Goal: Navigation & Orientation: Find specific page/section

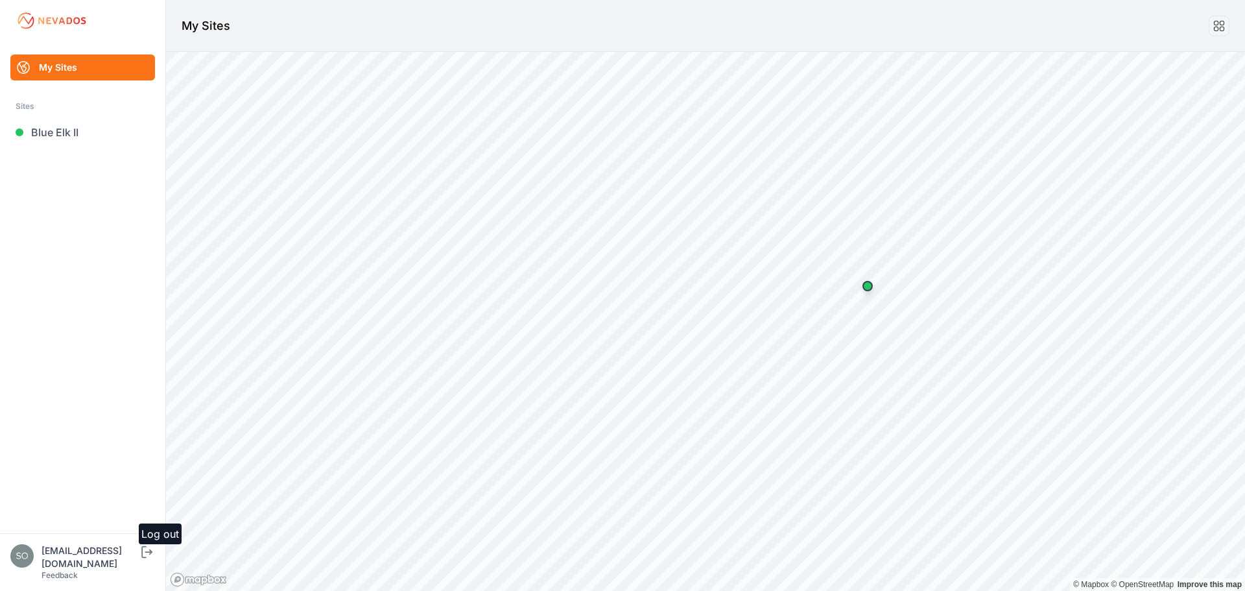
click at [141, 559] on icon "submit" at bounding box center [147, 552] width 16 height 16
click at [76, 123] on link "Sloughhouse" at bounding box center [82, 132] width 145 height 26
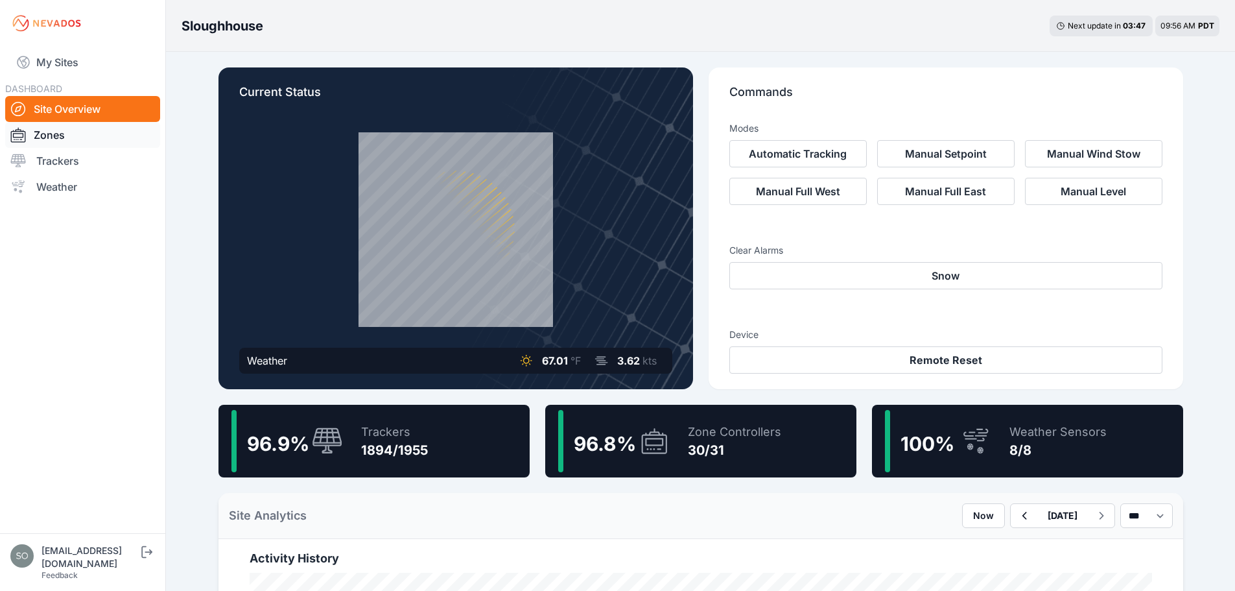
click at [72, 138] on link "Zones" at bounding box center [82, 135] width 155 height 26
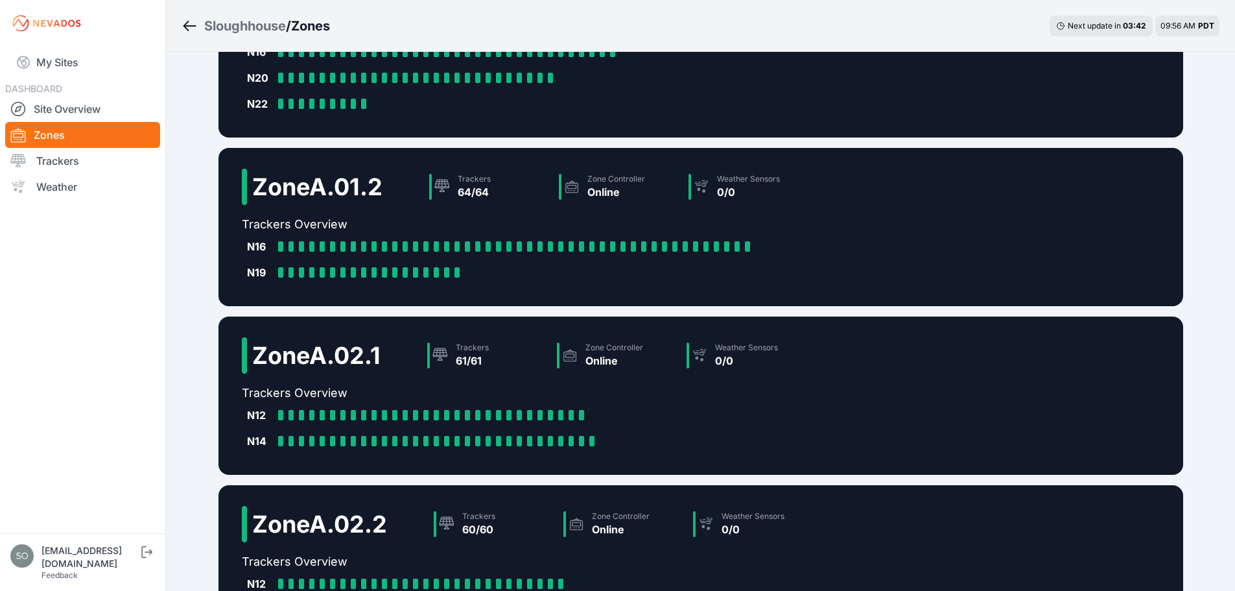
scroll to position [287, 0]
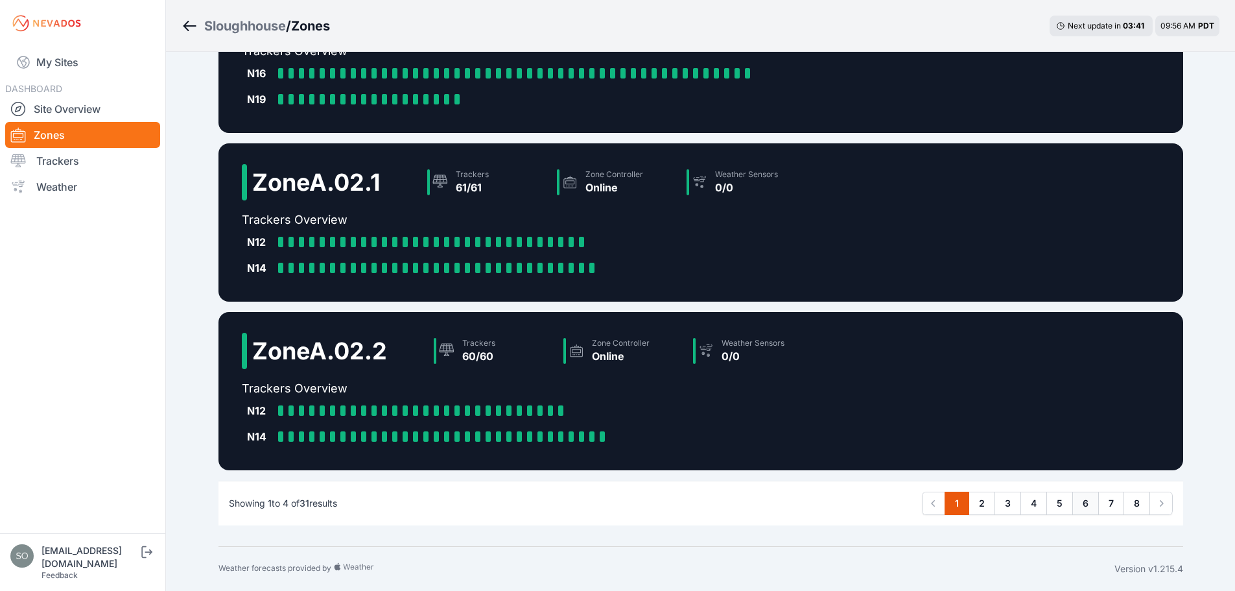
click at [1086, 504] on link "6" at bounding box center [1085, 502] width 27 height 23
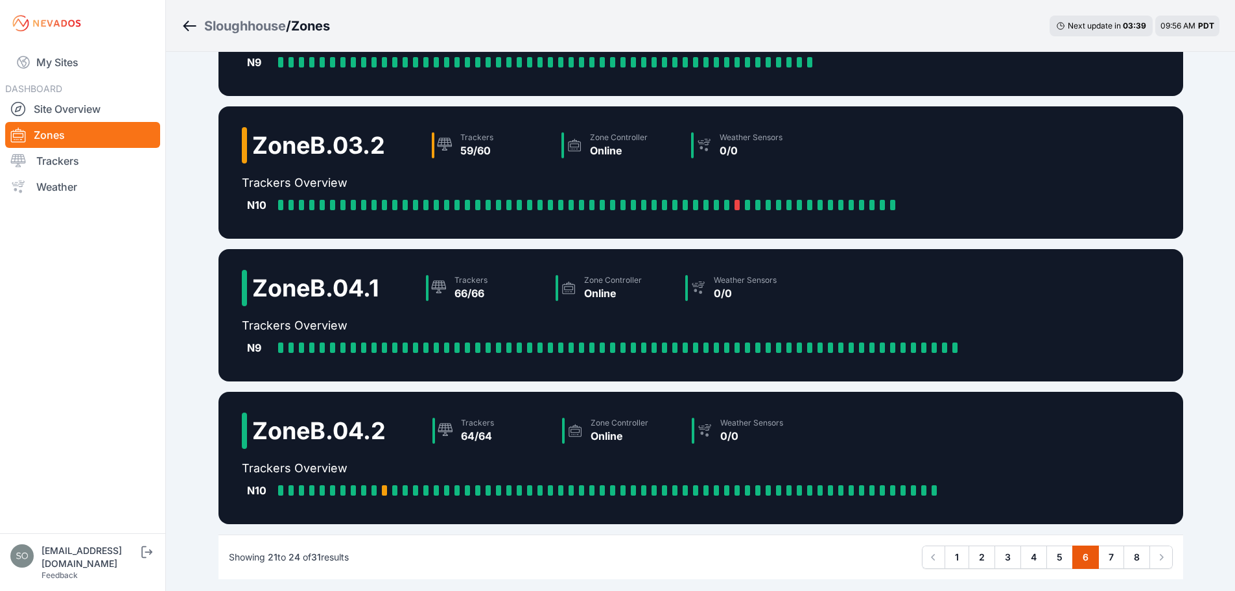
scroll to position [158, 0]
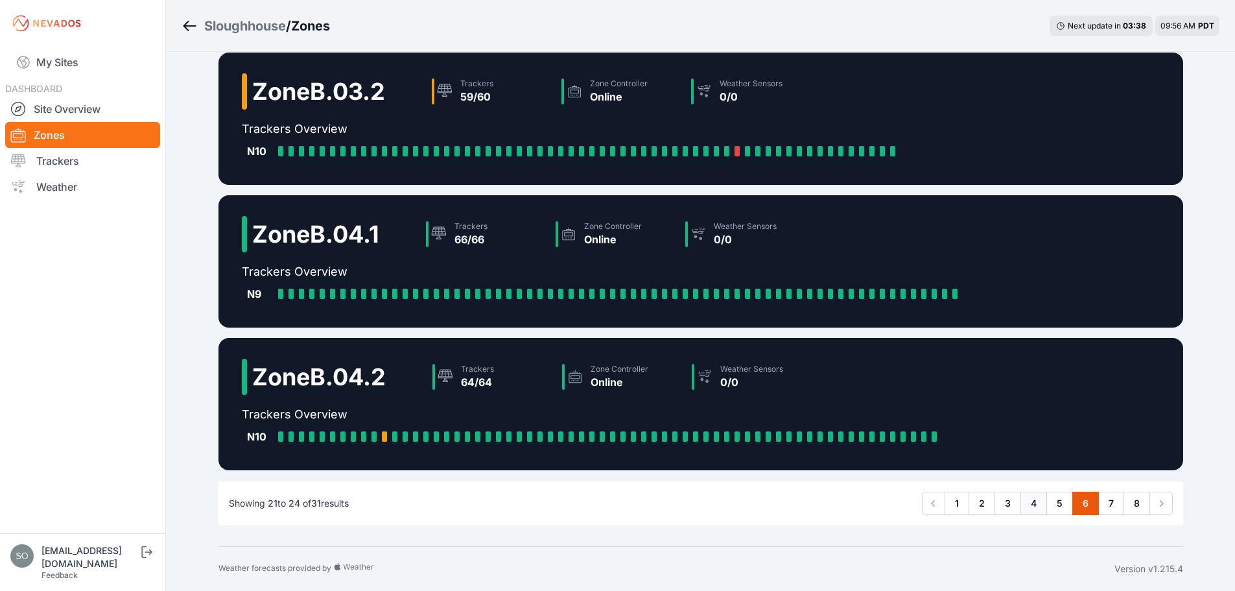
click at [1023, 504] on link "4" at bounding box center [1033, 502] width 27 height 23
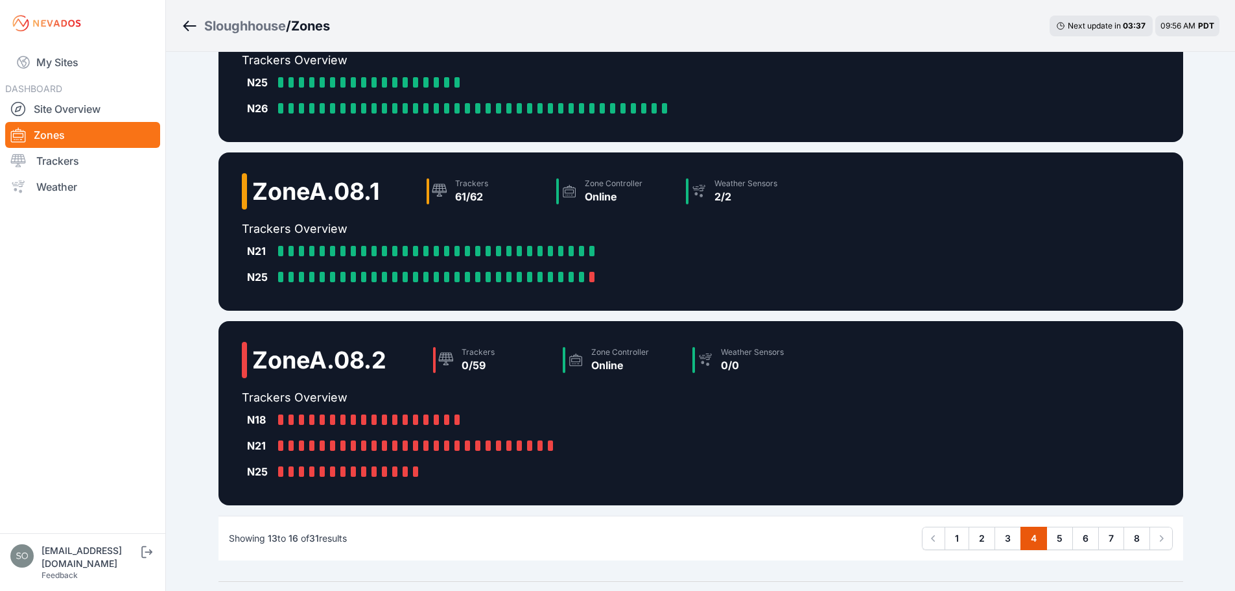
scroll to position [313, 0]
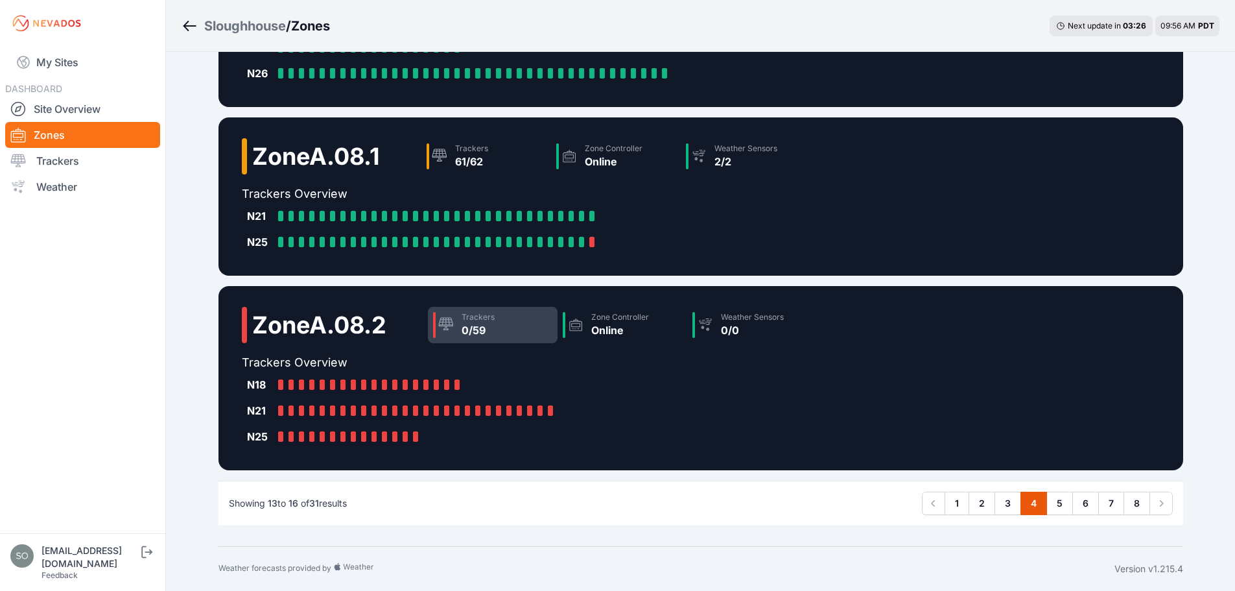
click at [476, 326] on div "0/59" at bounding box center [478, 330] width 33 height 16
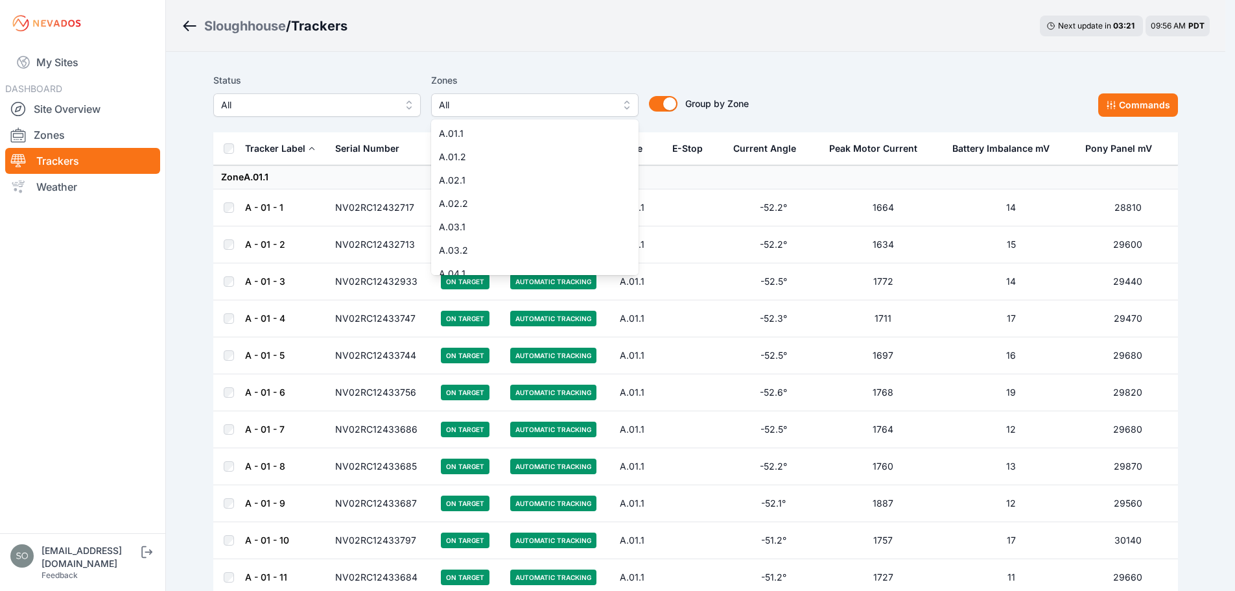
click at [482, 101] on span "All" at bounding box center [526, 105] width 174 height 16
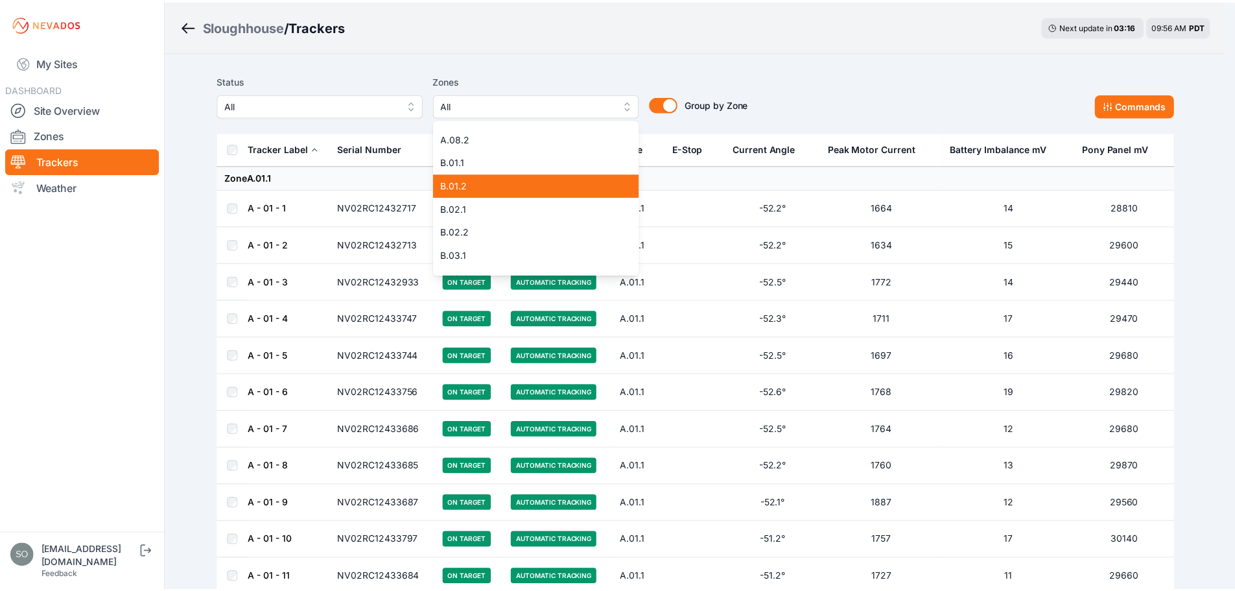
scroll to position [303, 0]
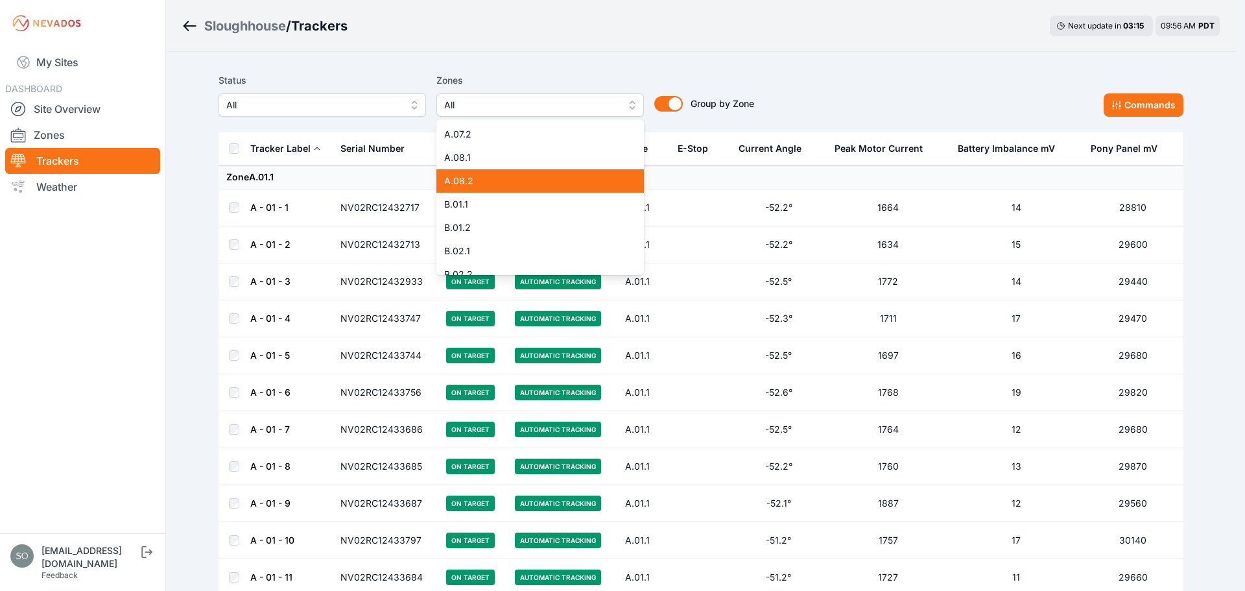
click at [471, 183] on span "A.08.2" at bounding box center [532, 180] width 176 height 13
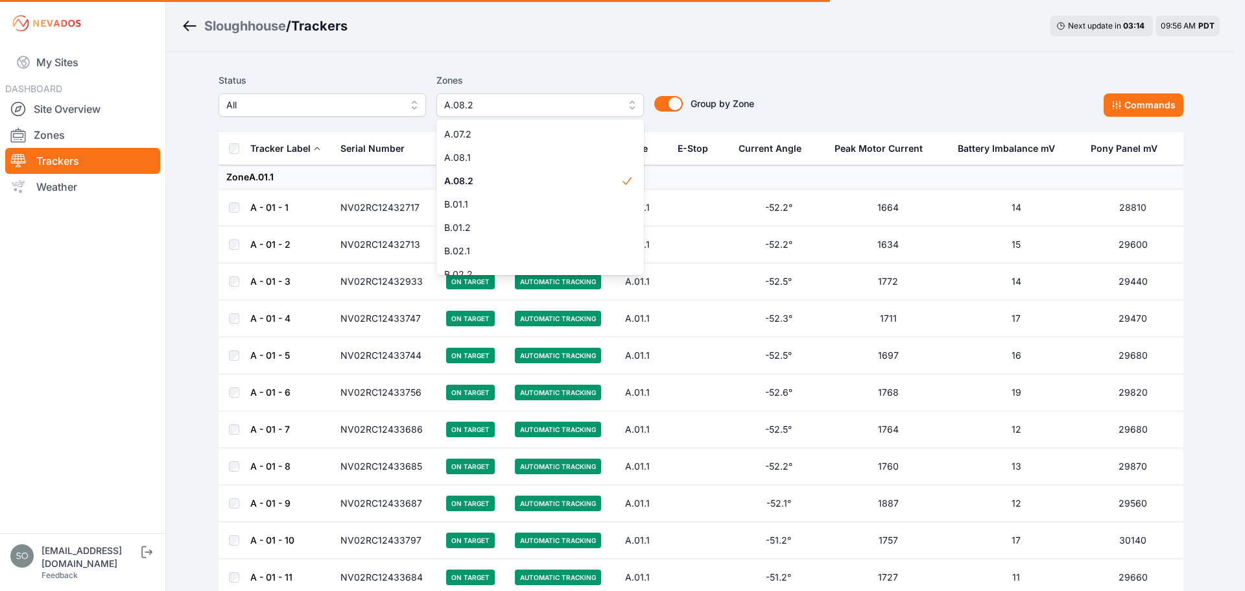
click at [820, 74] on div "Status All Zones A.08.2 A.01.1 A.01.2 A.02.1 A.02.2 A.03.1 A.03.2 A.04.1 A.04.2…" at bounding box center [700, 95] width 965 height 44
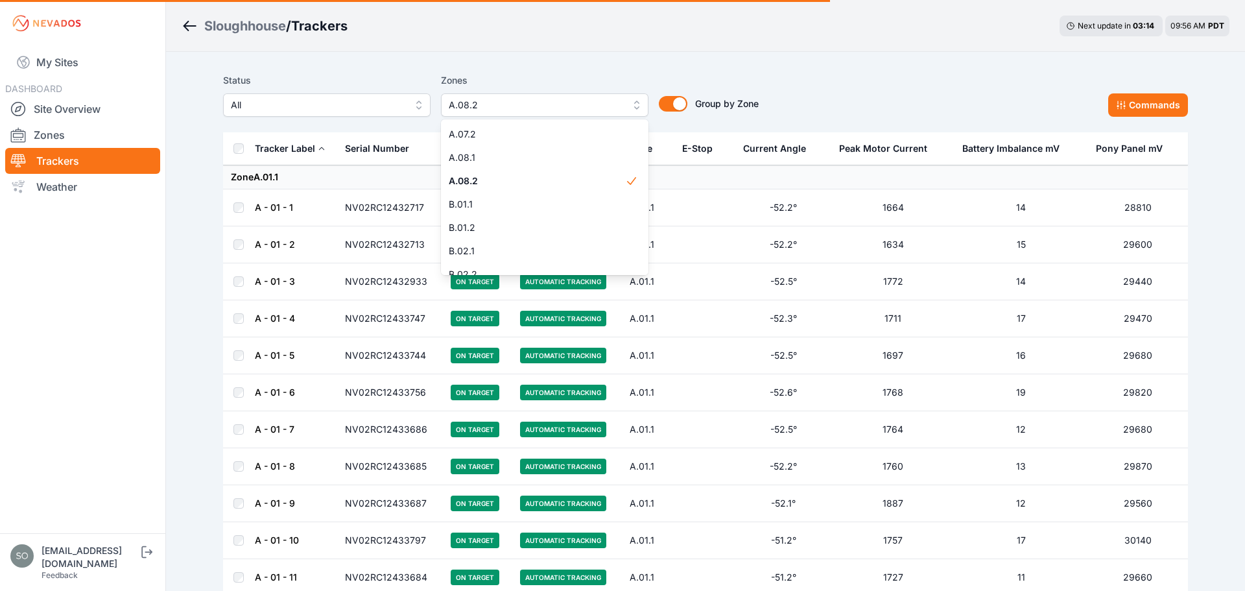
click at [491, 156] on span "A.08.1" at bounding box center [537, 157] width 176 height 13
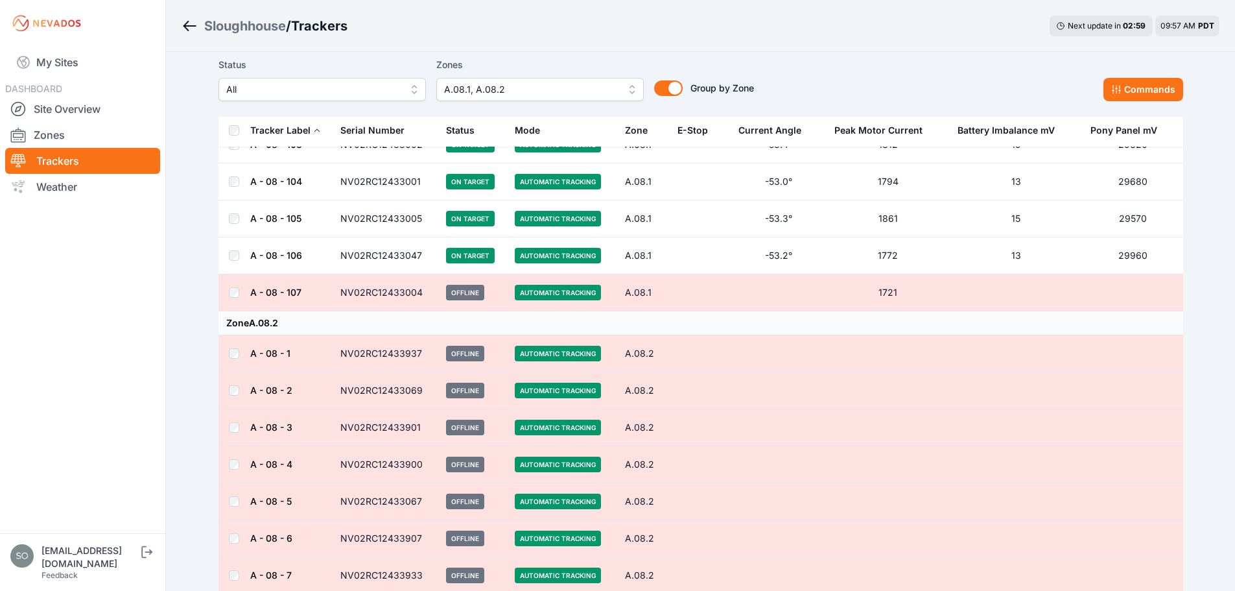
scroll to position [2171, 0]
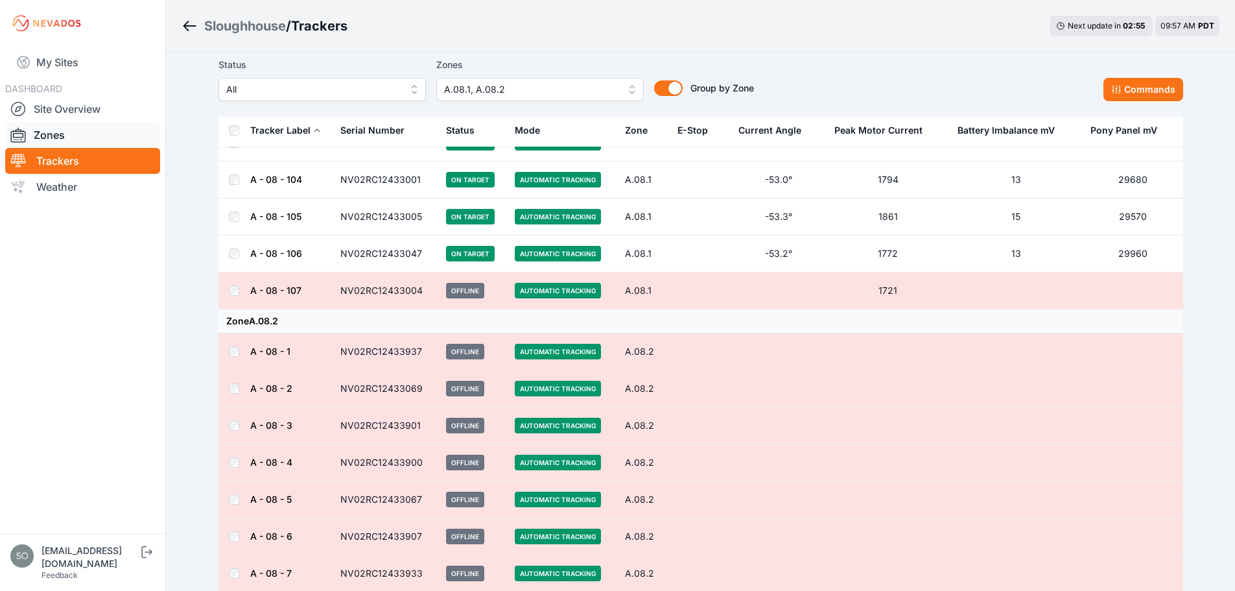
click at [60, 139] on link "Zones" at bounding box center [82, 135] width 155 height 26
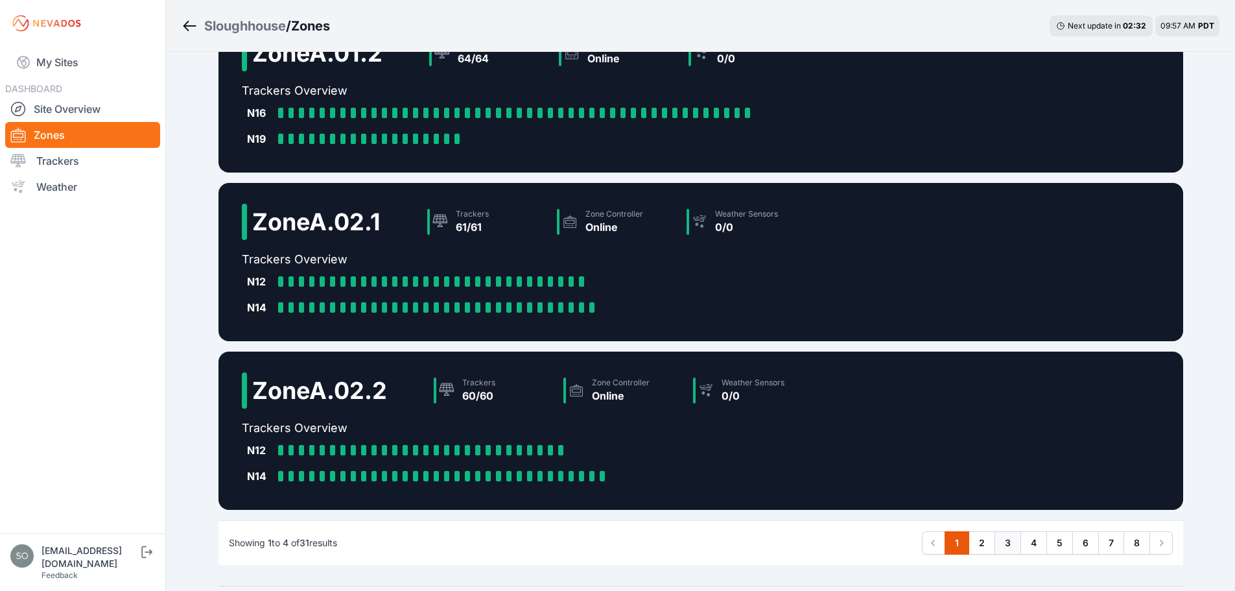
scroll to position [244, 0]
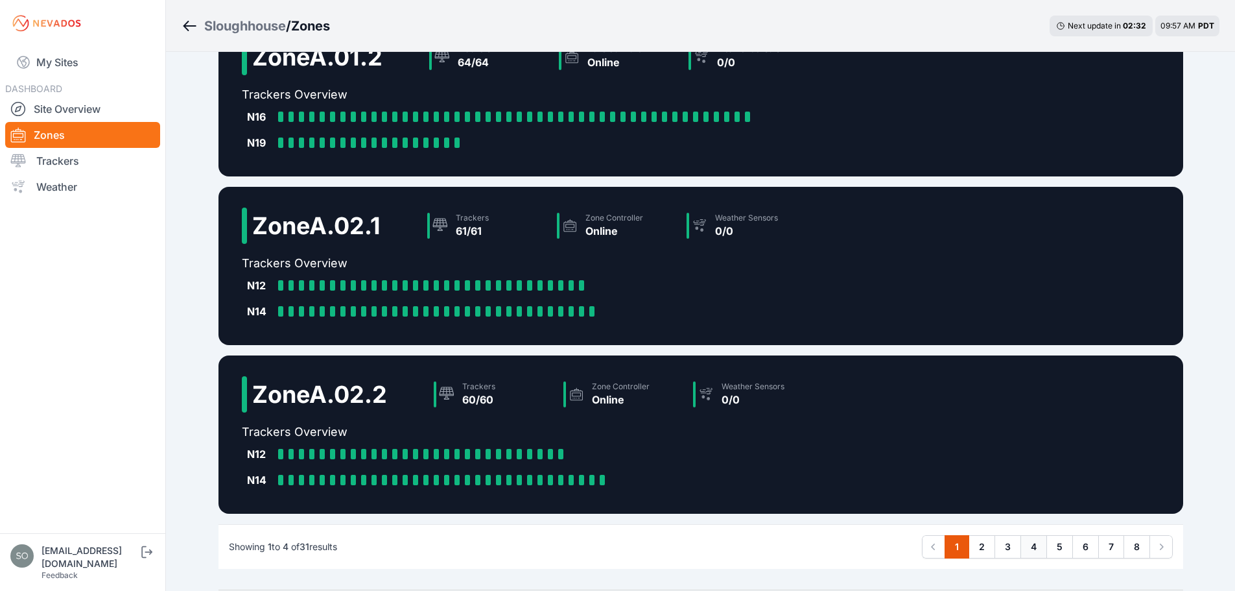
click at [1034, 545] on link "4" at bounding box center [1033, 546] width 27 height 23
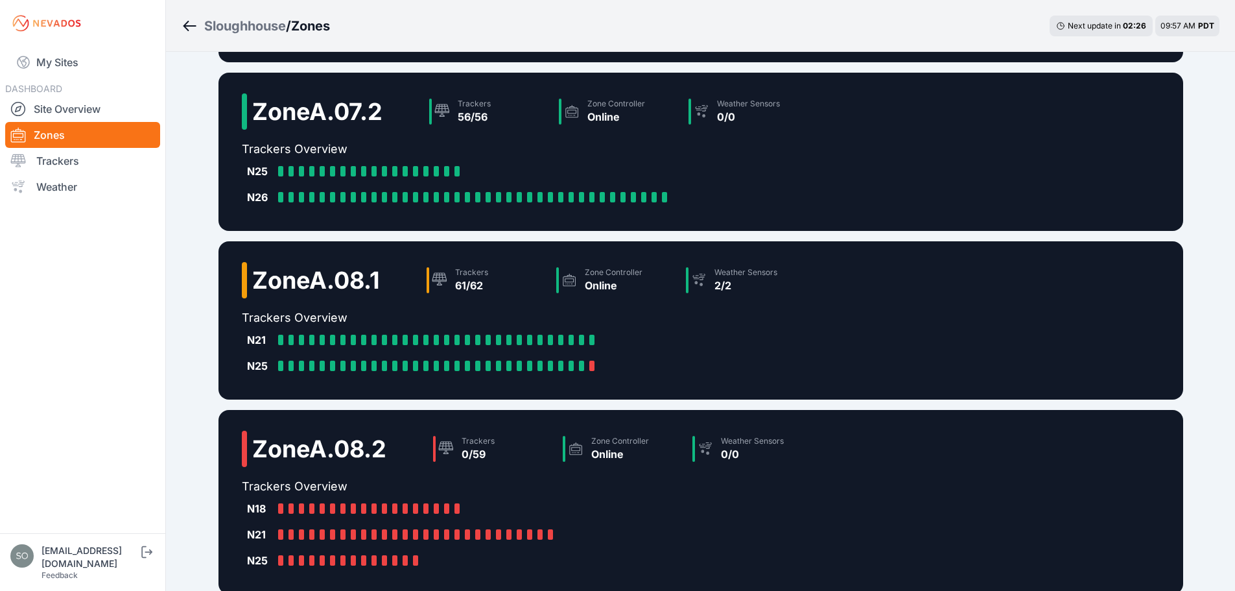
scroll to position [205, 0]
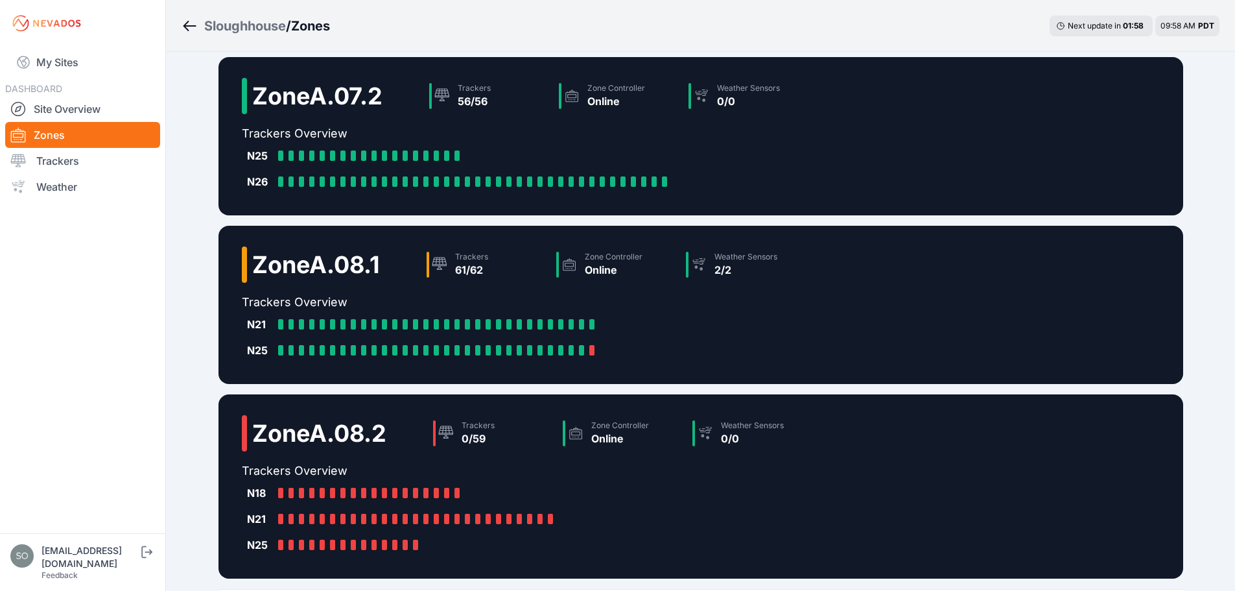
click at [60, 323] on nav "My Sites DASHBOARD Site Overview Zones Trackers Weather" at bounding box center [82, 285] width 165 height 476
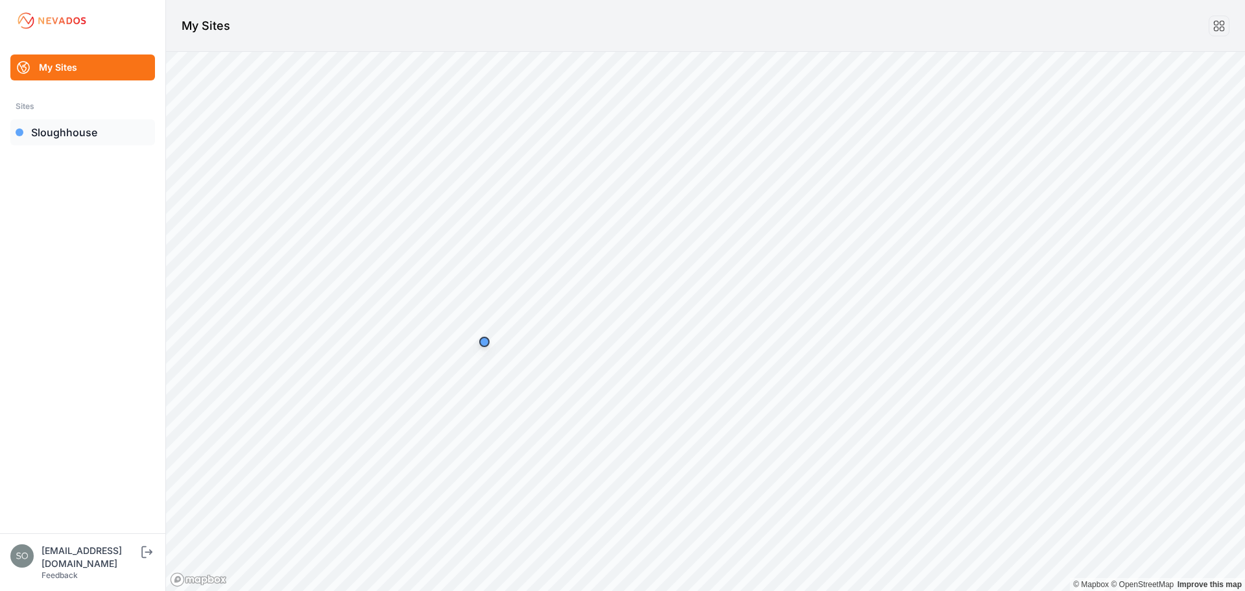
click at [76, 123] on link "Sloughhouse" at bounding box center [82, 132] width 145 height 26
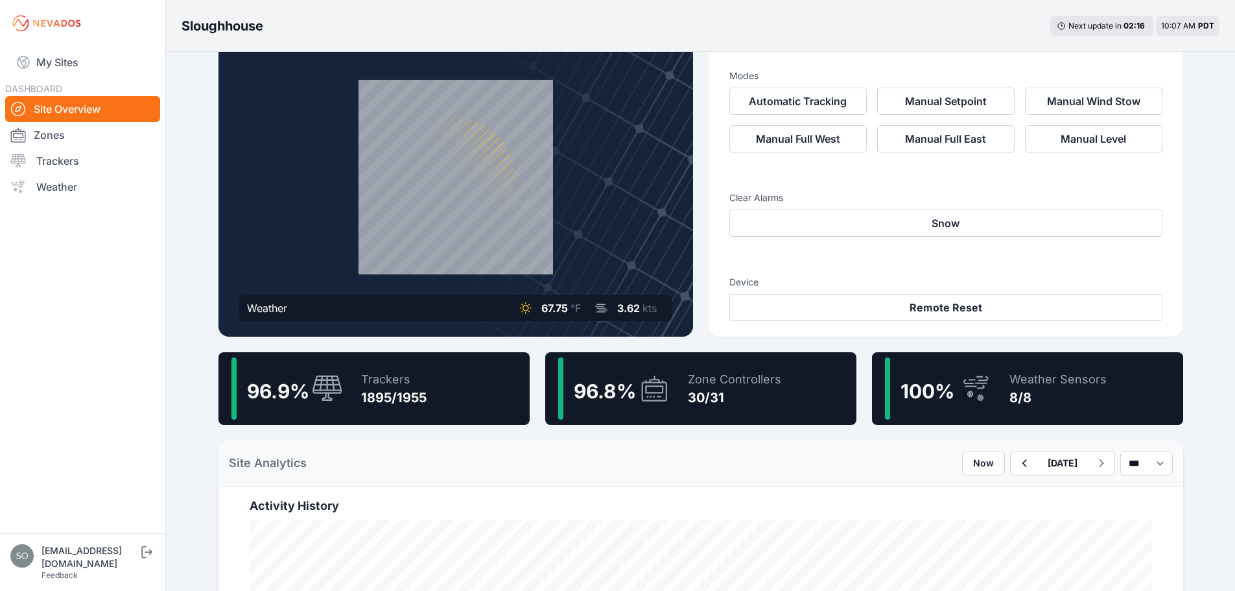
scroll to position [44, 0]
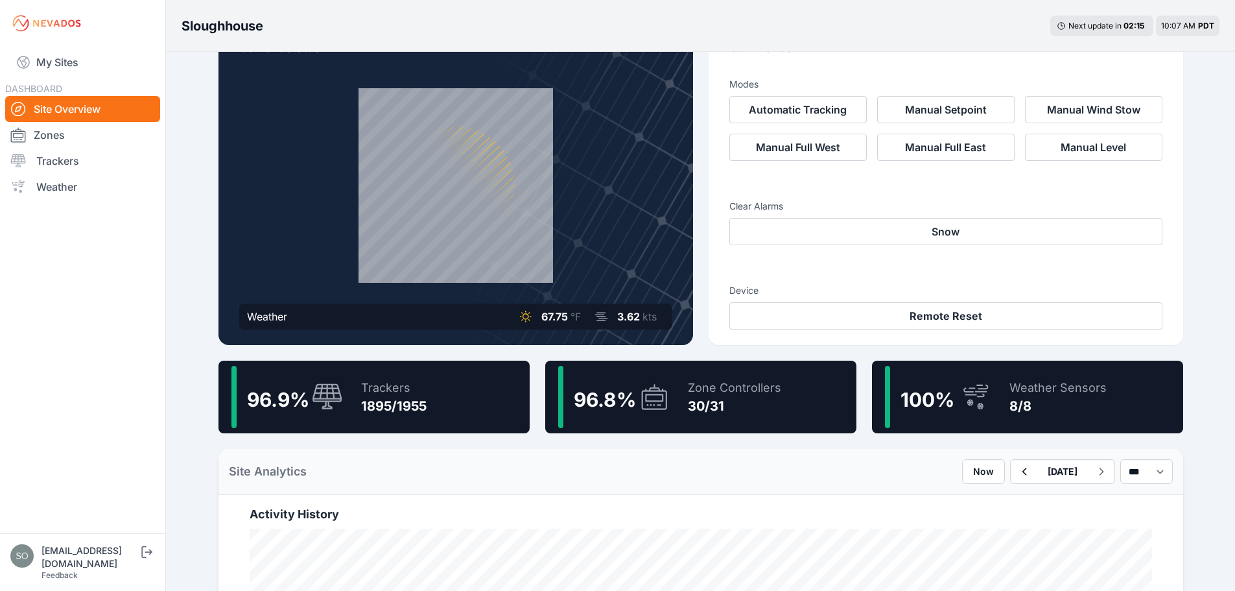
drag, startPoint x: 71, startPoint y: 132, endPoint x: 71, endPoint y: 569, distance: 436.9
click at [71, 132] on link "Zones" at bounding box center [82, 135] width 155 height 26
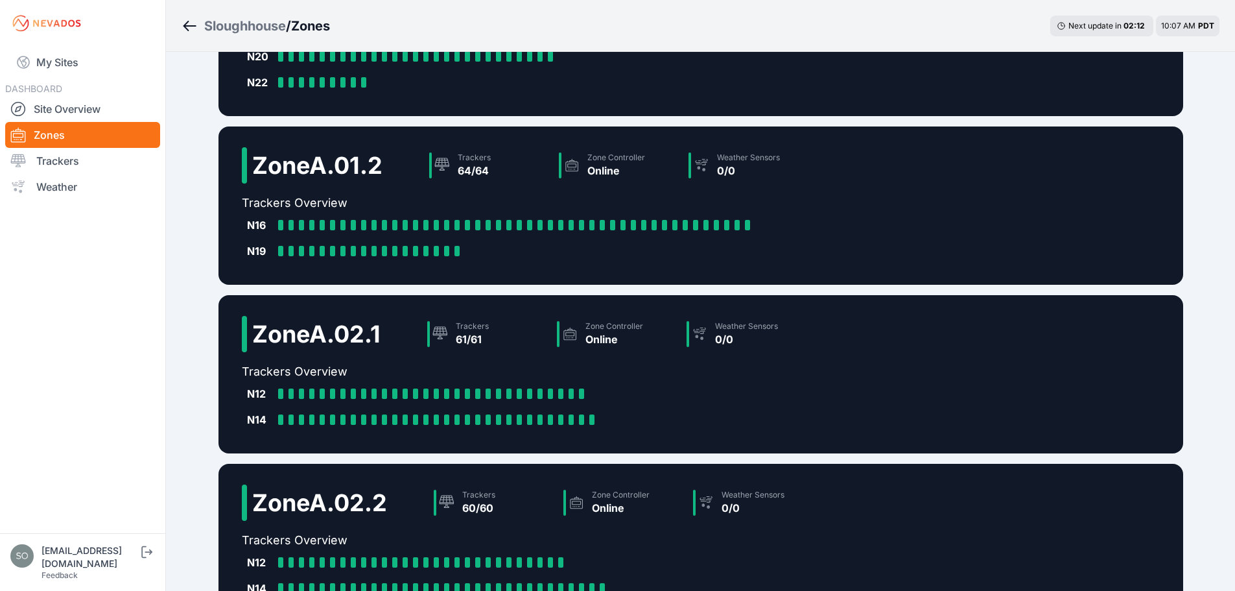
scroll to position [287, 0]
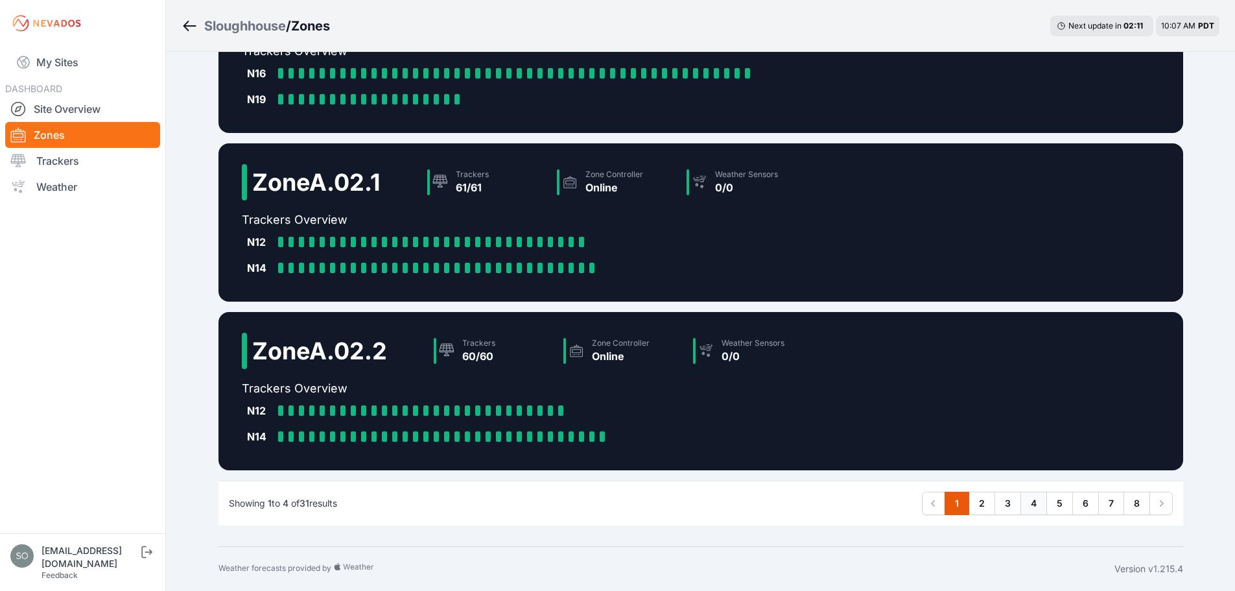
click at [1022, 510] on link "4" at bounding box center [1033, 502] width 27 height 23
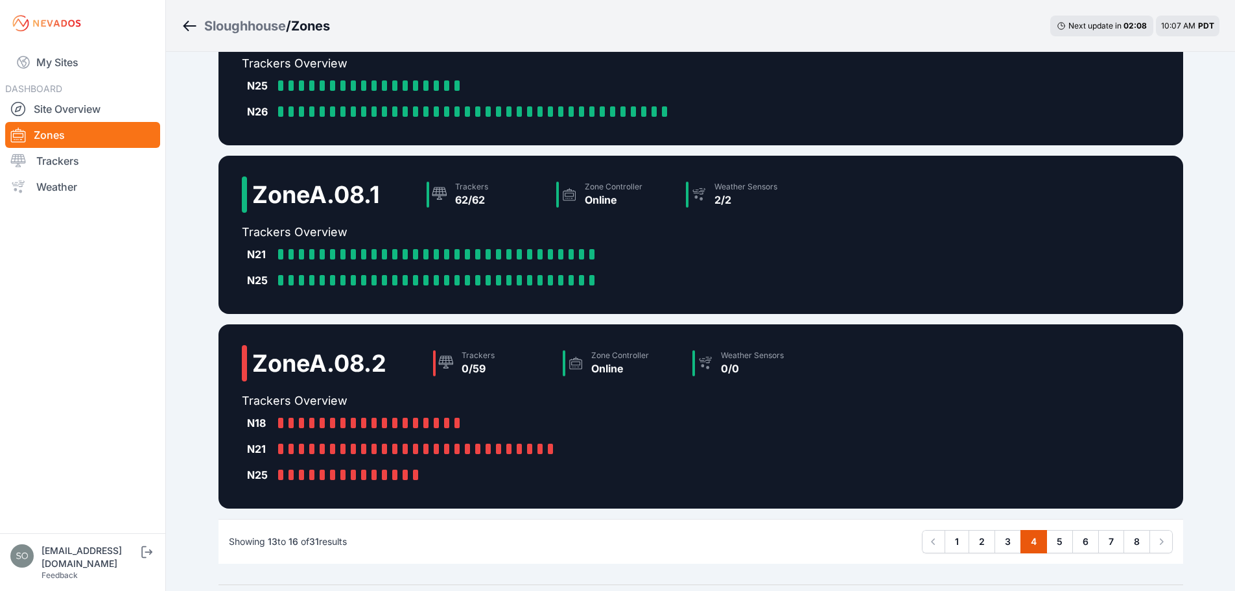
scroll to position [270, 0]
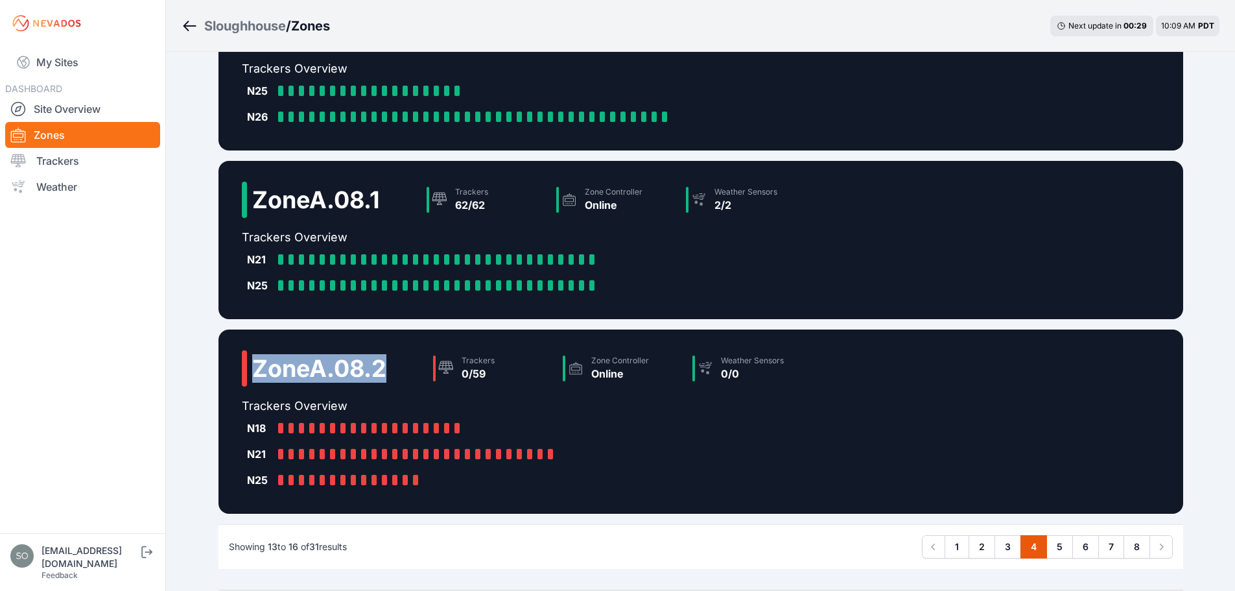
drag, startPoint x: 389, startPoint y: 369, endPoint x: 257, endPoint y: 365, distance: 131.6
click at [257, 365] on h2 "Zone A.08.2" at bounding box center [319, 368] width 134 height 26
click at [209, 392] on div "Zone A.07.1 Trackers 65/65 Zone Controller Online Weather Sensors 0/0 Trackers …" at bounding box center [701, 185] width 996 height 807
drag, startPoint x: 257, startPoint y: 371, endPoint x: 408, endPoint y: 371, distance: 151.0
click at [408, 371] on div "Zone A.08.2 Trackers 0/59 Zone Controller Online Weather Sensors 0/0" at bounding box center [529, 373] width 575 height 47
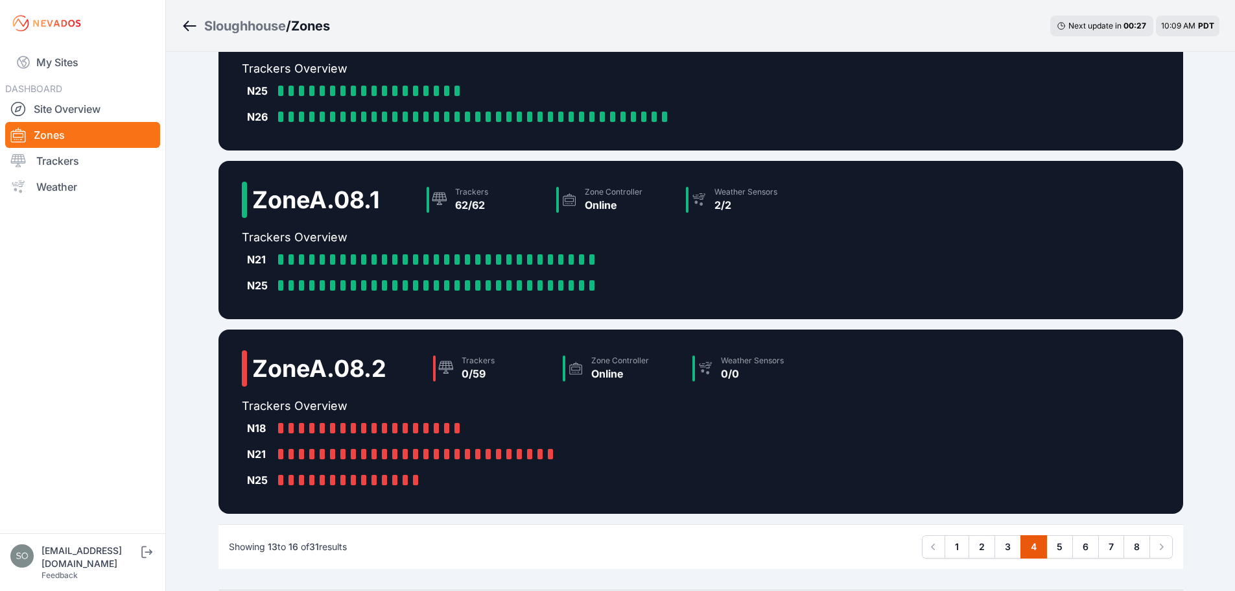
click at [174, 390] on div "Sloughhouse / Zones Next update in 00 : 27 10:09 AM PDT Zone A.07.1 Trackers 65…" at bounding box center [617, 182] width 1235 height 904
click at [189, 149] on div "Sloughhouse / Zones Next update in 00 : 05 10:09 AM PDT Zone A.07.1 Trackers 65…" at bounding box center [617, 182] width 1235 height 904
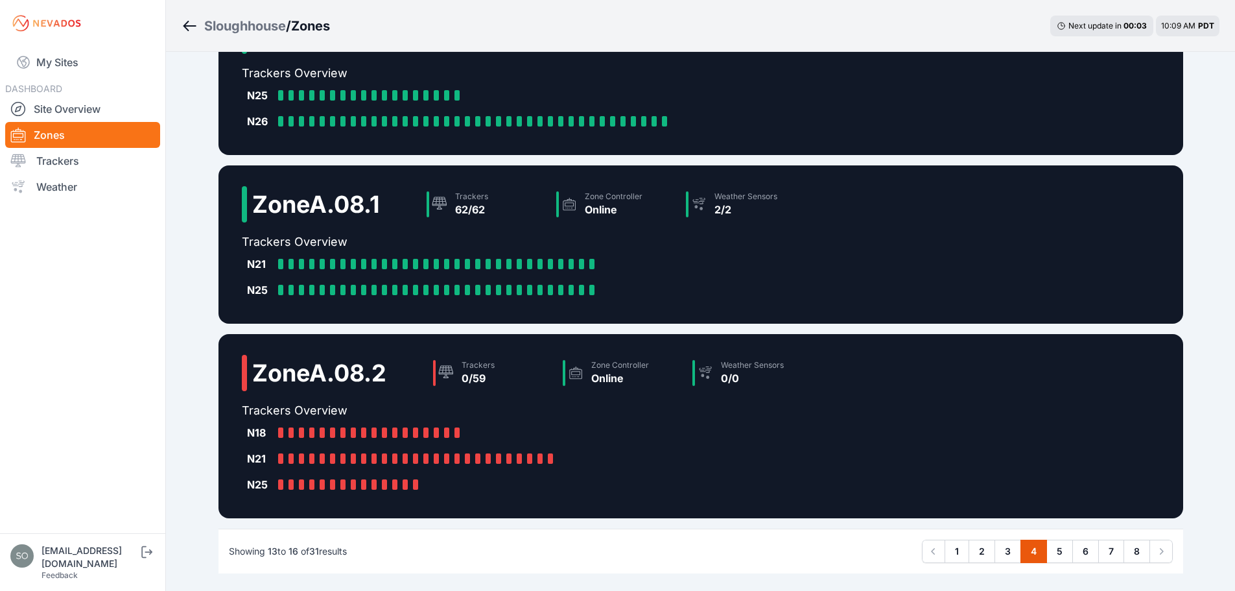
scroll to position [248, 0]
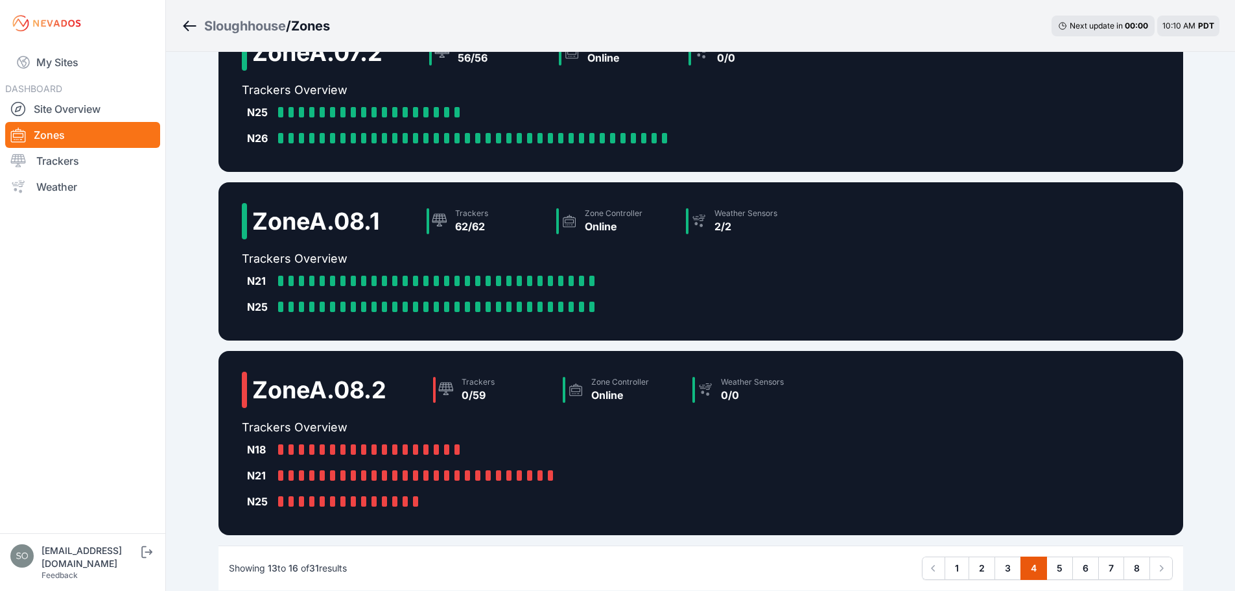
click at [194, 130] on div "Sloughhouse / Zones Next update in 00 : 00 10:10 AM PDT Zone A.07.1 Trackers 65…" at bounding box center [617, 204] width 1235 height 904
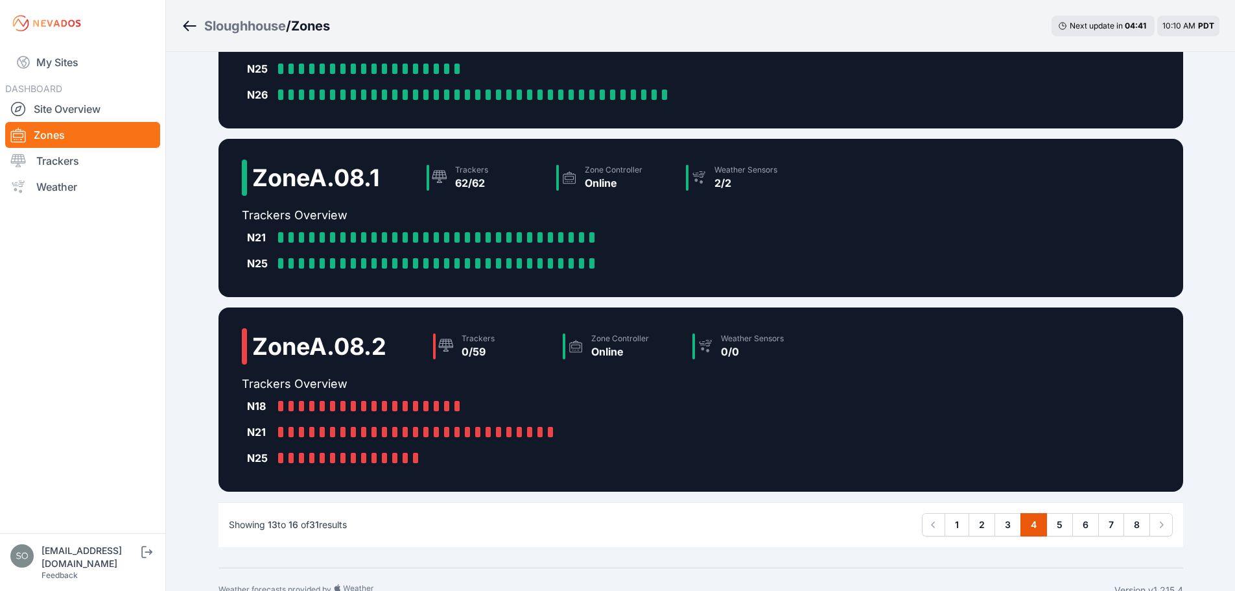
scroll to position [270, 0]
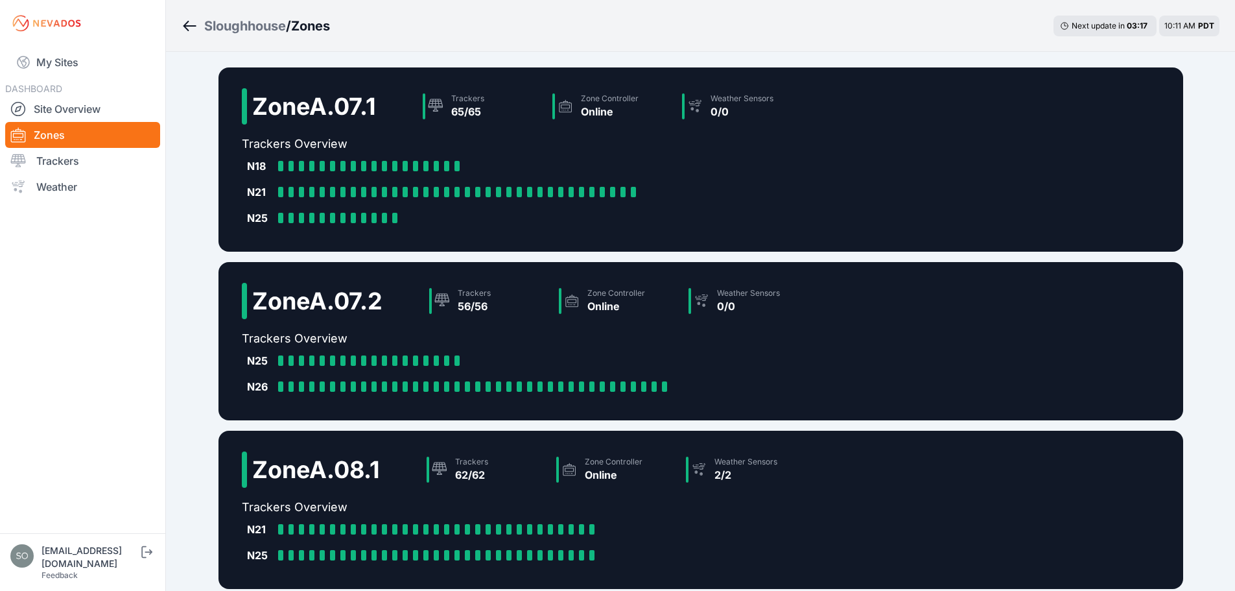
scroll to position [270, 0]
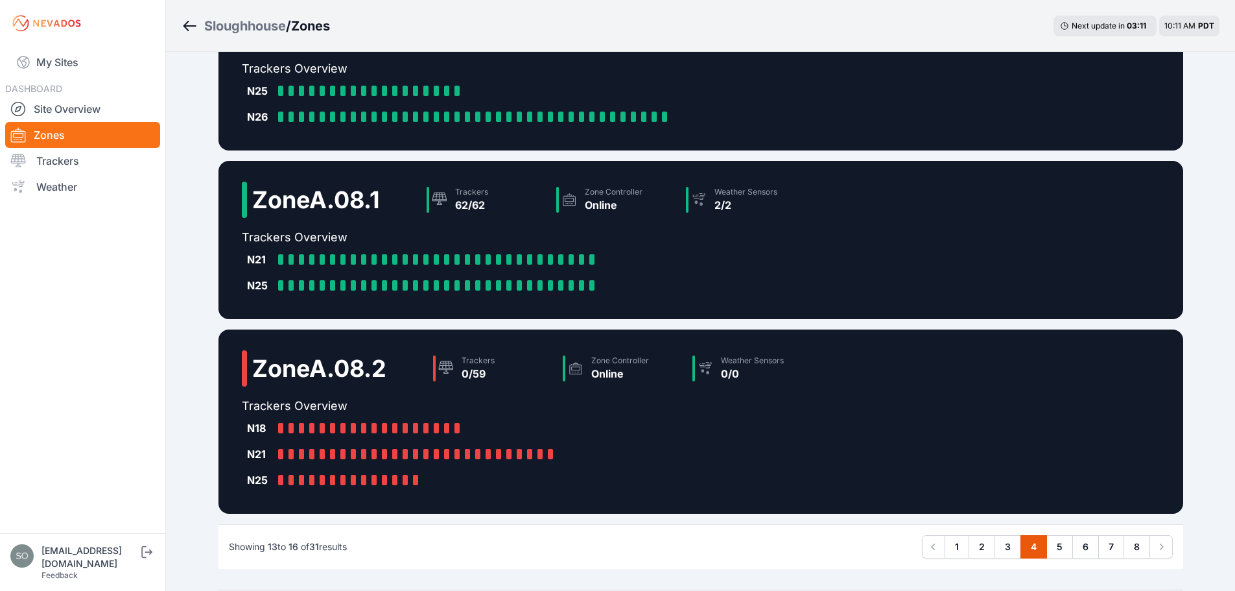
click at [325, 207] on h2 "Zone A.08.1" at bounding box center [316, 200] width 128 height 26
click at [263, 204] on h2 "Zone A.08.1" at bounding box center [316, 200] width 128 height 26
click at [77, 135] on link "Zones" at bounding box center [82, 135] width 155 height 26
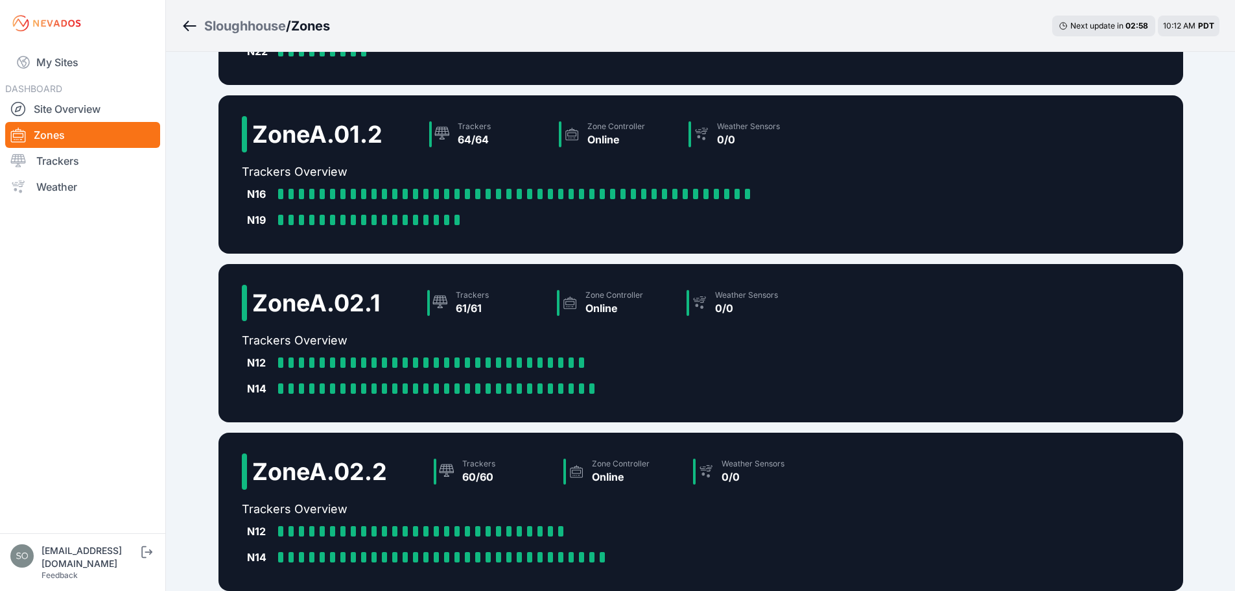
scroll to position [287, 0]
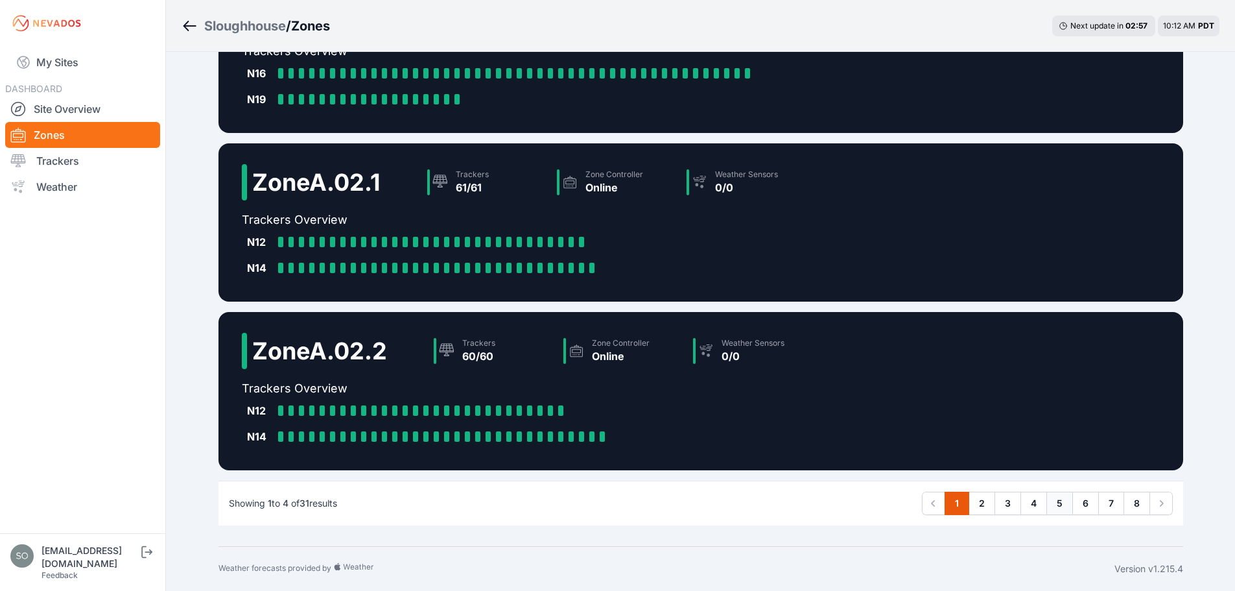
click at [1053, 504] on link "5" at bounding box center [1059, 502] width 27 height 23
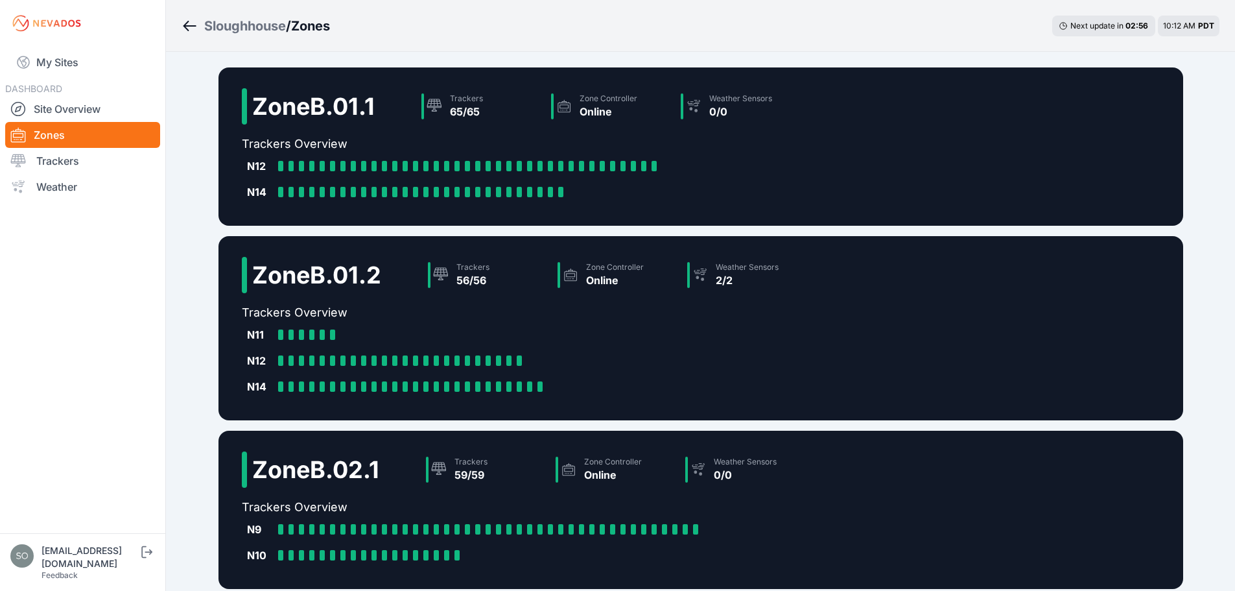
scroll to position [287, 0]
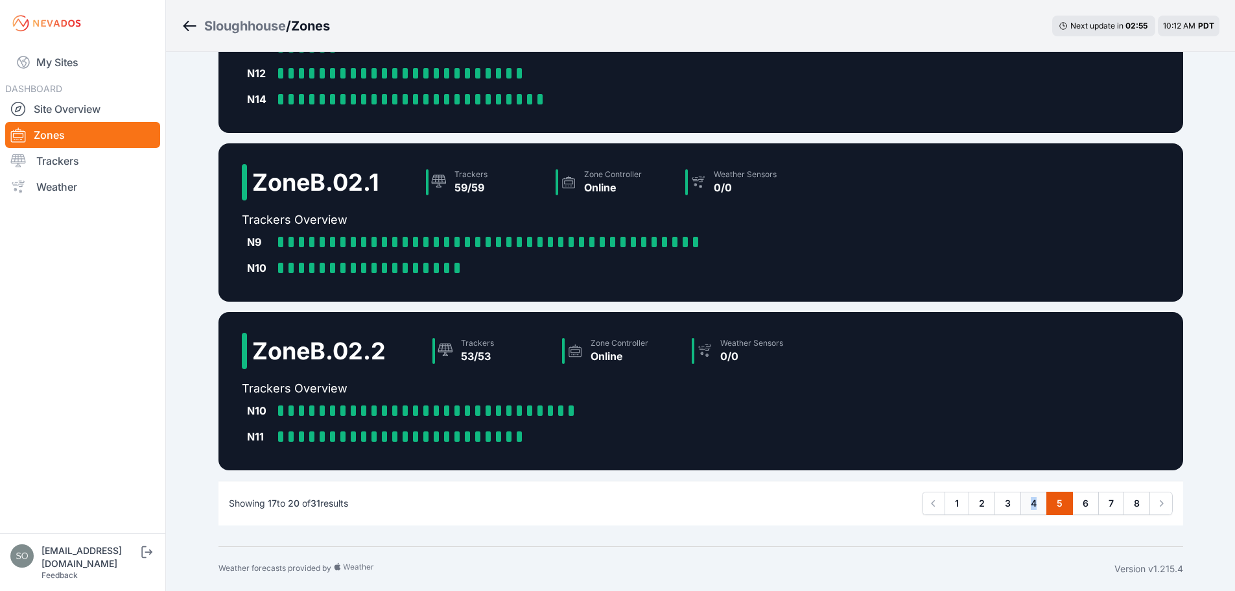
click at [1035, 502] on link "4" at bounding box center [1033, 502] width 27 height 23
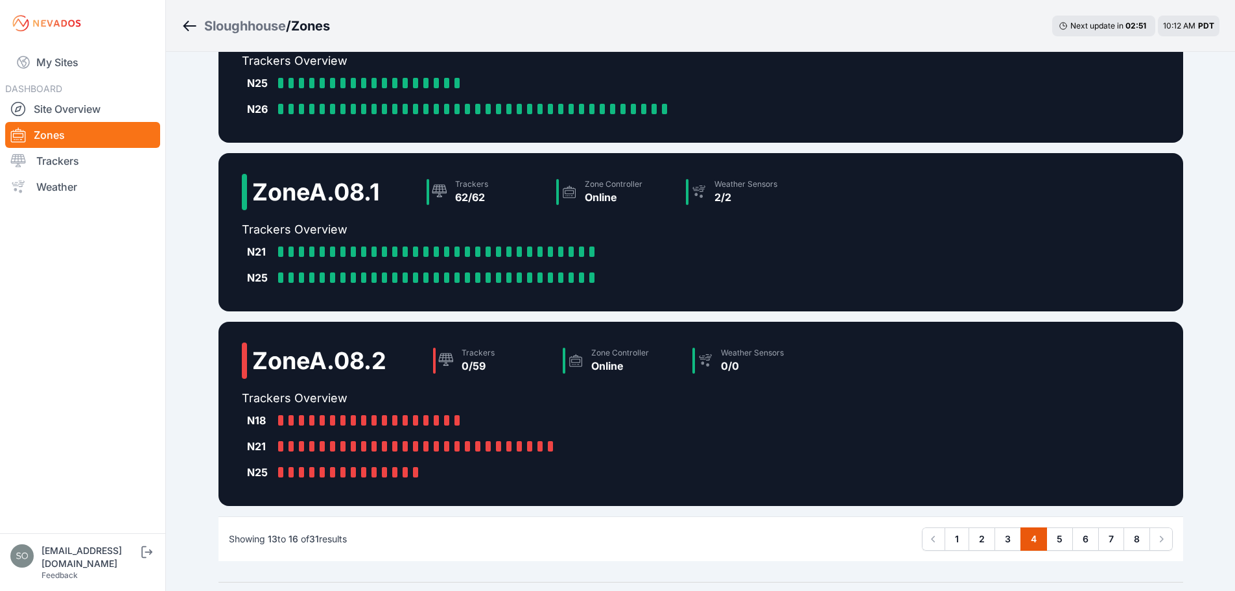
scroll to position [270, 0]
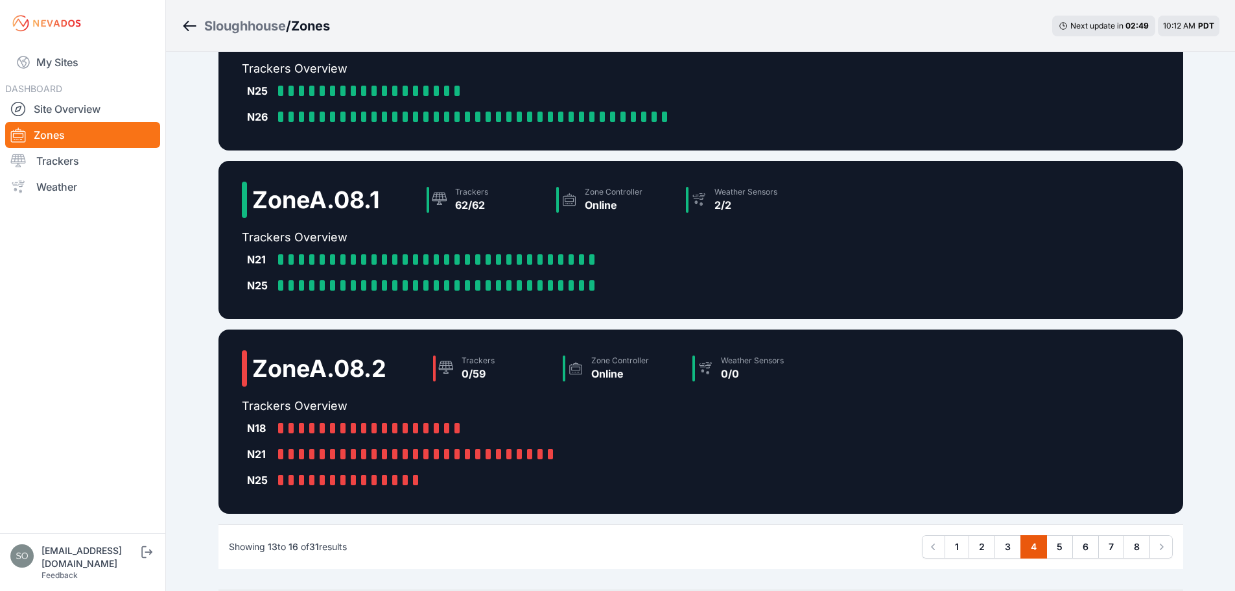
click at [172, 489] on div "Sloughhouse / Zones Next update in 02 : 49 10:12 AM PDT Zone A.07.1 Trackers 65…" at bounding box center [617, 182] width 1235 height 904
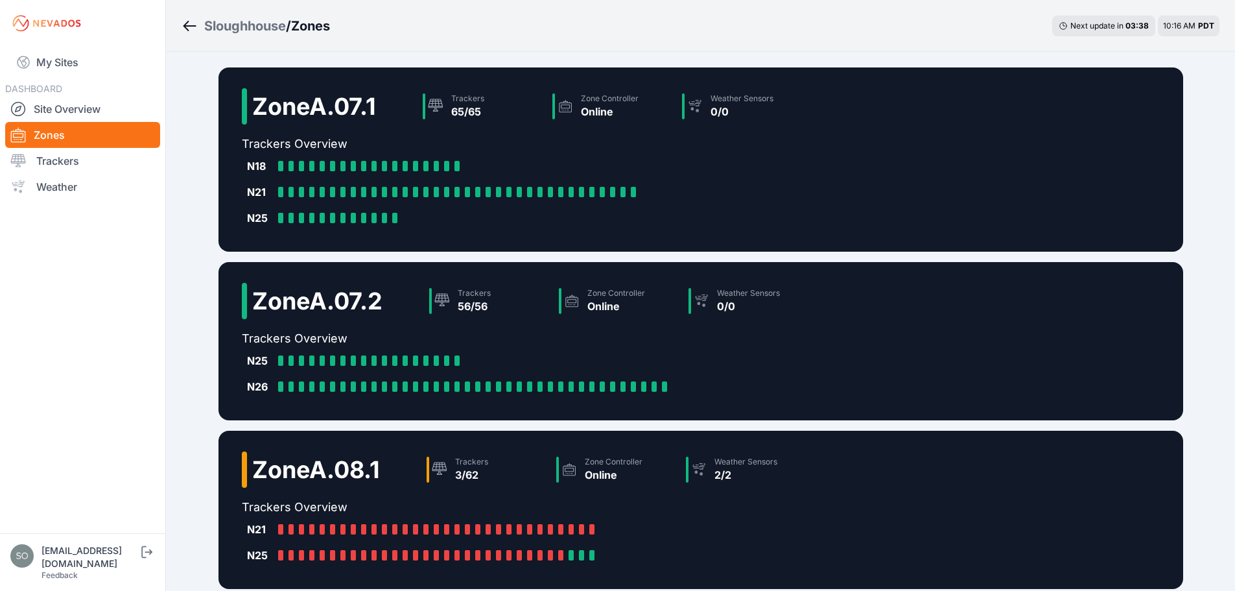
scroll to position [270, 0]
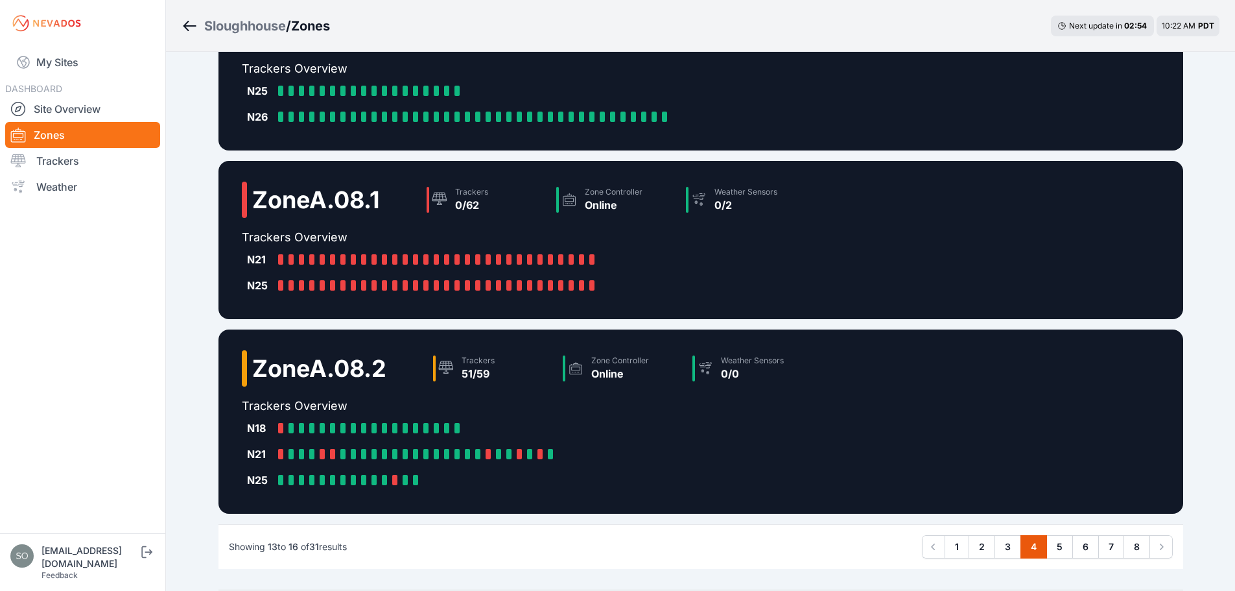
click at [199, 329] on div "Sloughhouse / Zones Next update in 02 : 54 10:22 AM PDT Zone A.07.1 Trackers 65…" at bounding box center [617, 182] width 1235 height 904
click at [196, 372] on div "Sloughhouse / Zones Next update in 02 : 42 10:22 AM PDT Zone A.07.1 Trackers 65…" at bounding box center [617, 182] width 1235 height 904
click at [172, 286] on div "Sloughhouse / Zones Next update in 01 : 34 10:23 AM PDT Zone A.07.1 Trackers 65…" at bounding box center [617, 182] width 1235 height 904
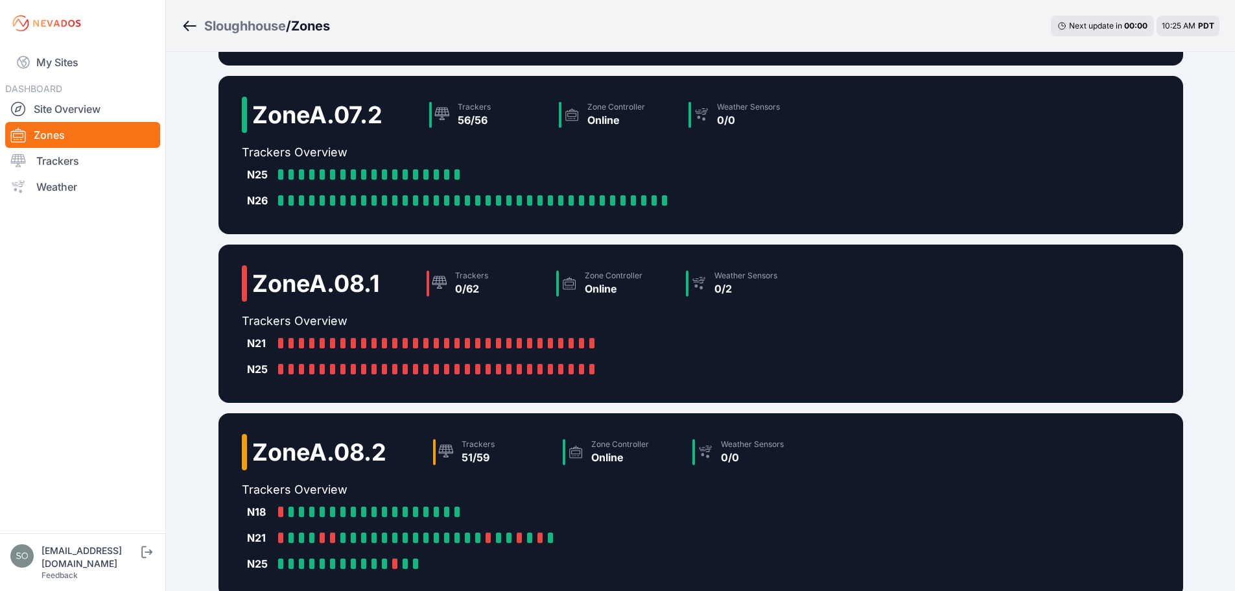
scroll to position [0, 0]
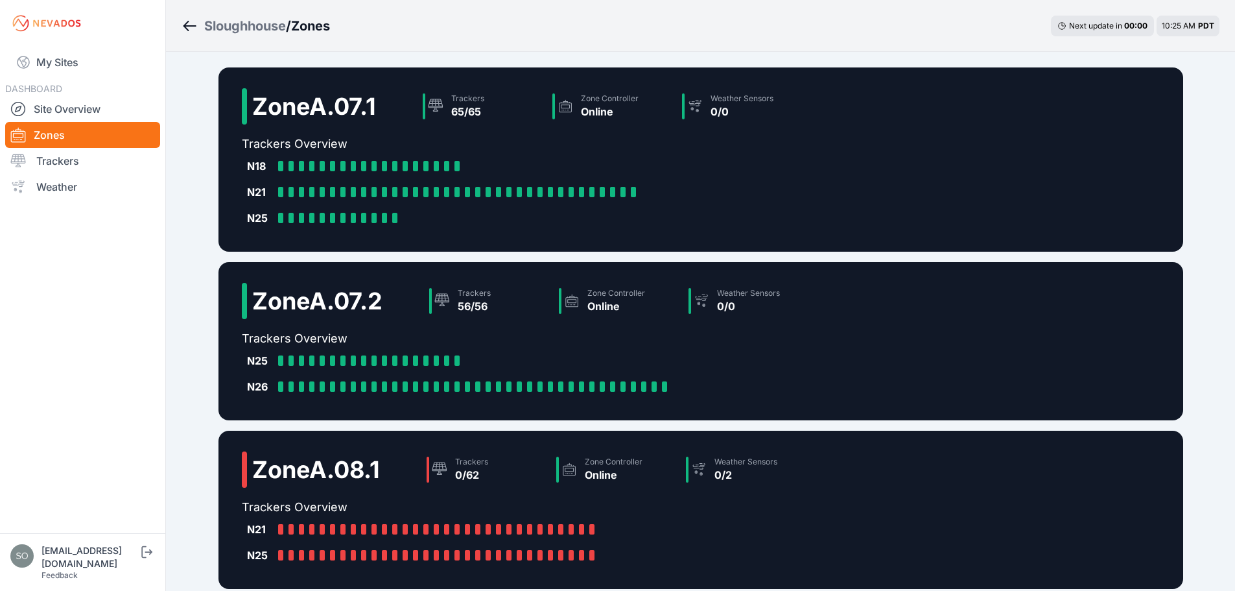
click at [80, 123] on link "Zones" at bounding box center [82, 135] width 155 height 26
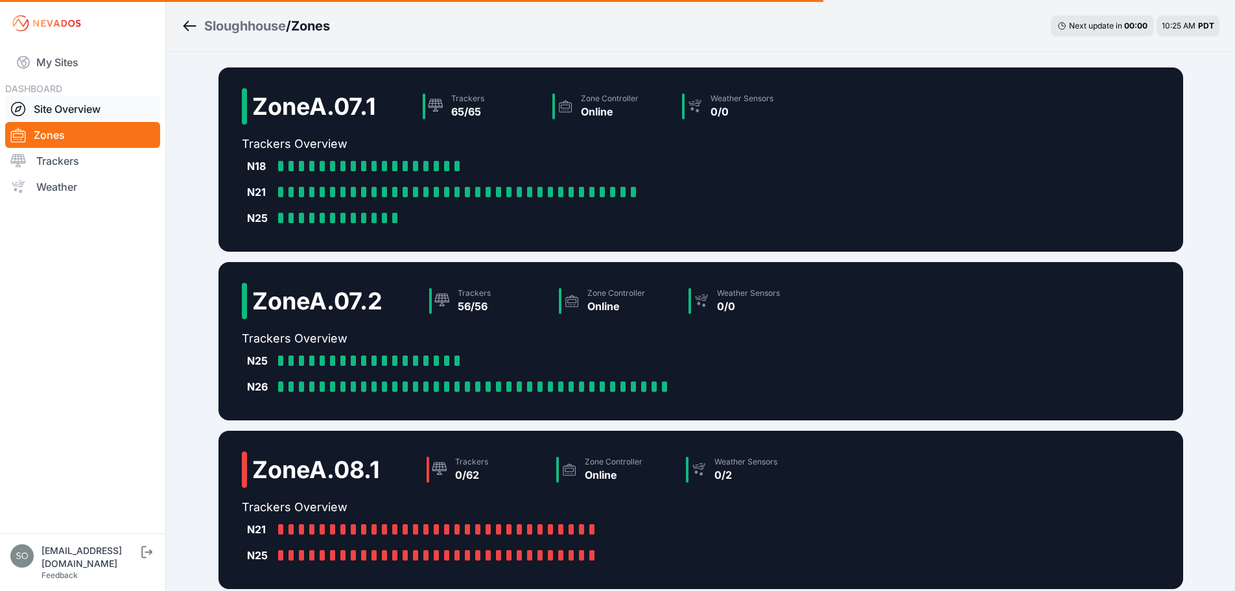
click at [73, 114] on link "Site Overview" at bounding box center [82, 109] width 155 height 26
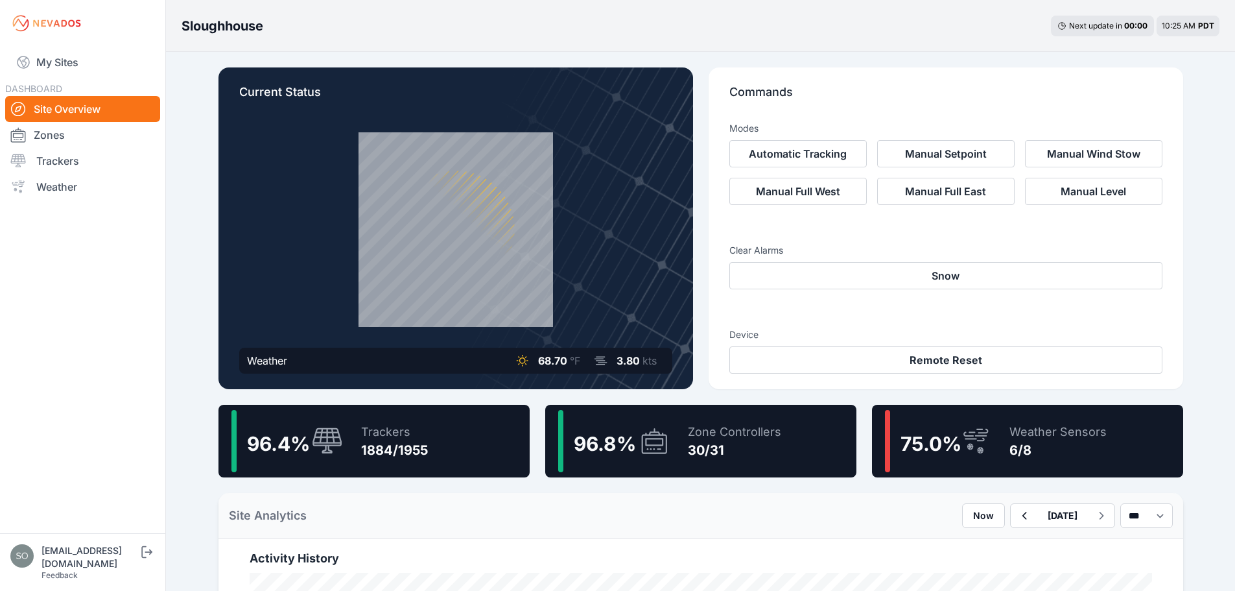
drag, startPoint x: 70, startPoint y: 130, endPoint x: 435, endPoint y: 397, distance: 452.2
click at [70, 130] on link "Zones" at bounding box center [82, 135] width 155 height 26
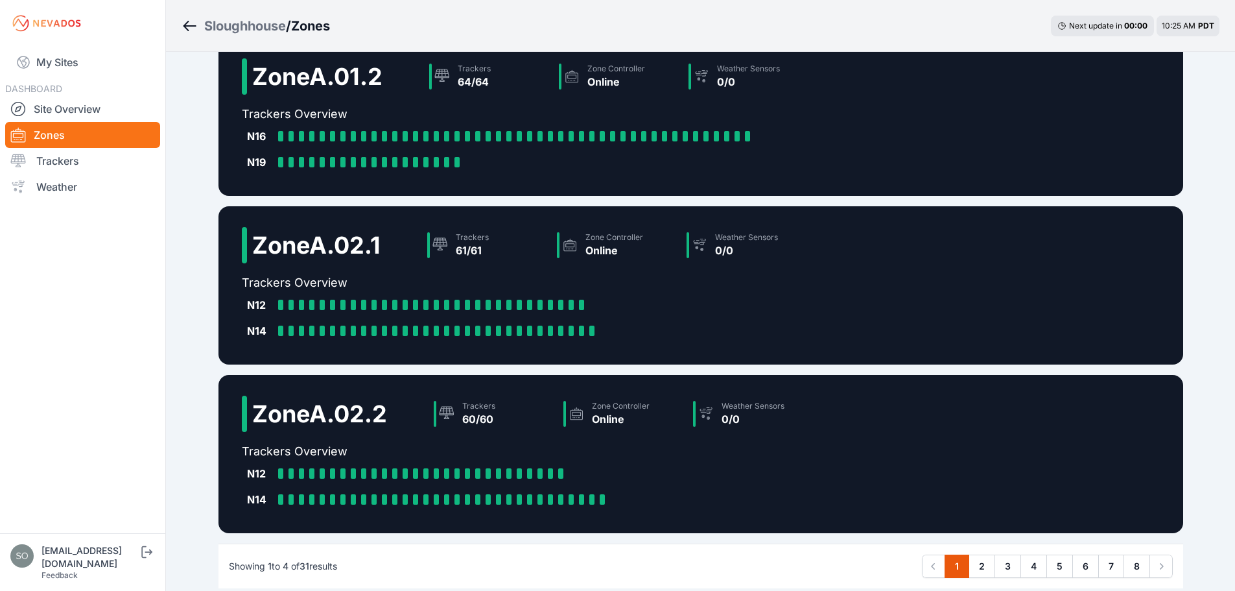
scroll to position [287, 0]
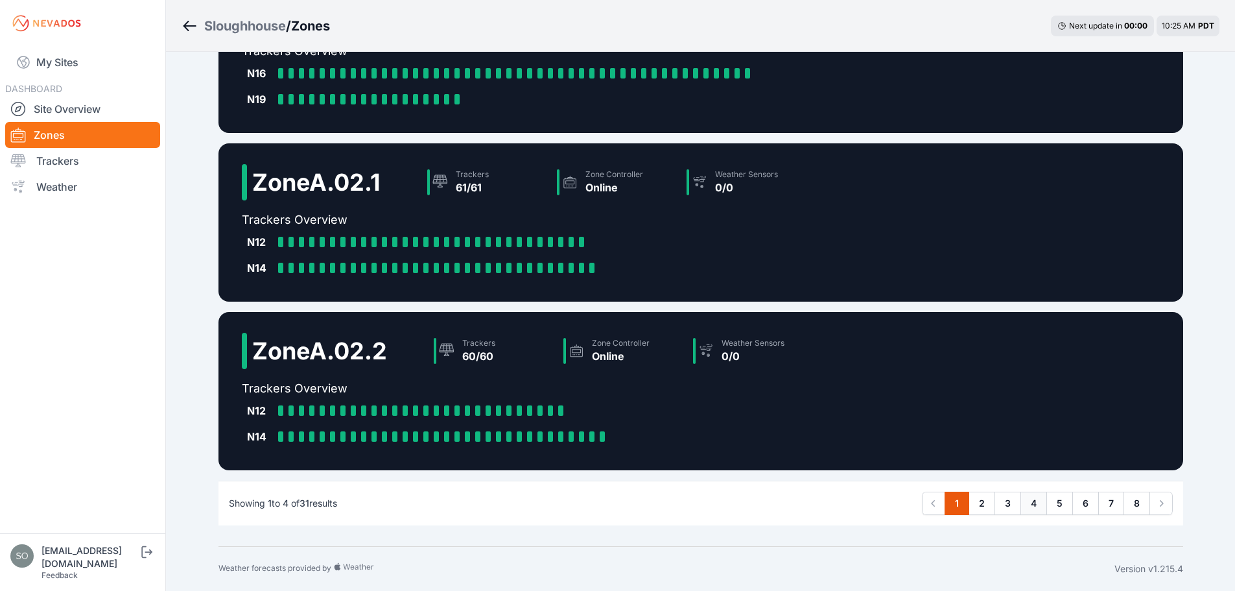
click at [1035, 500] on link "4" at bounding box center [1033, 502] width 27 height 23
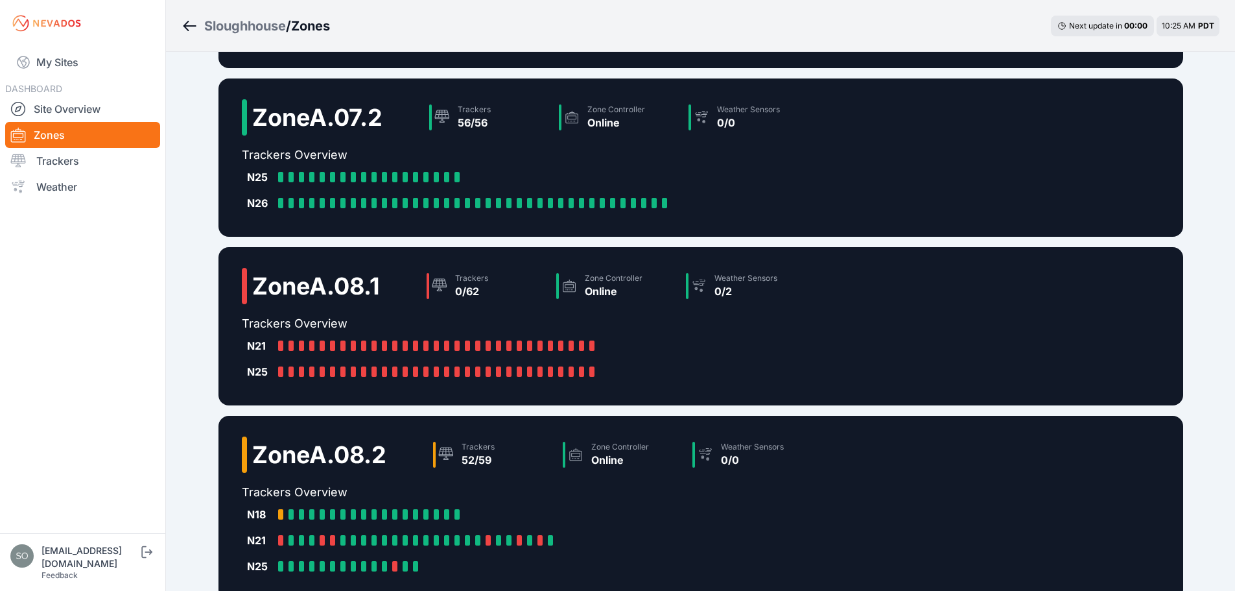
scroll to position [205, 0]
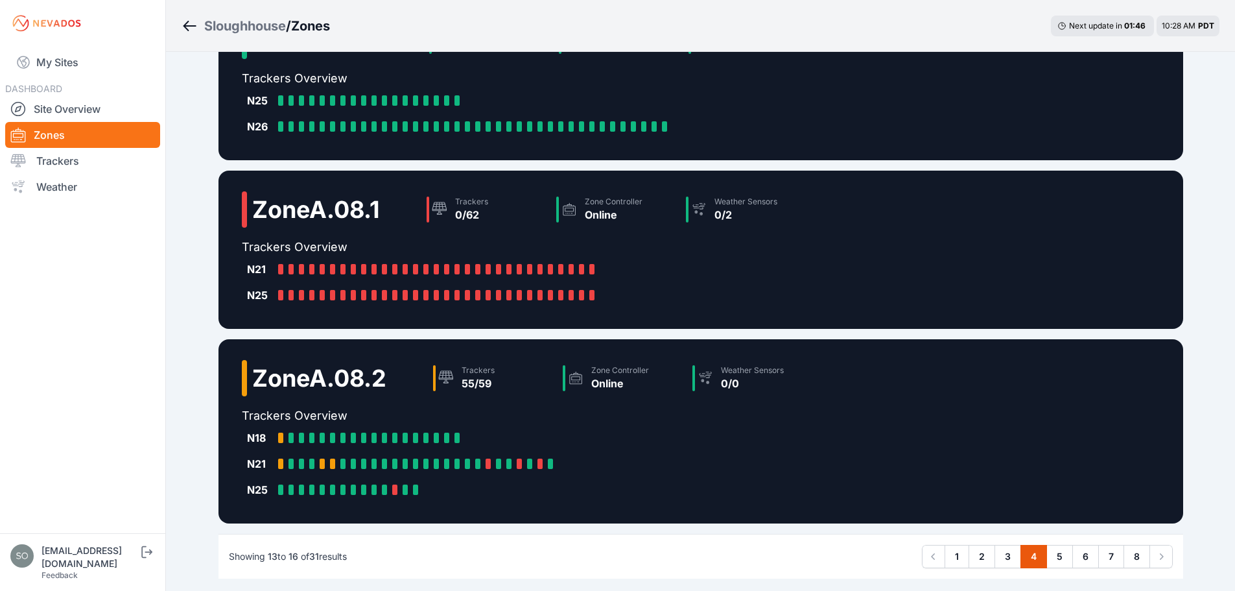
scroll to position [313, 0]
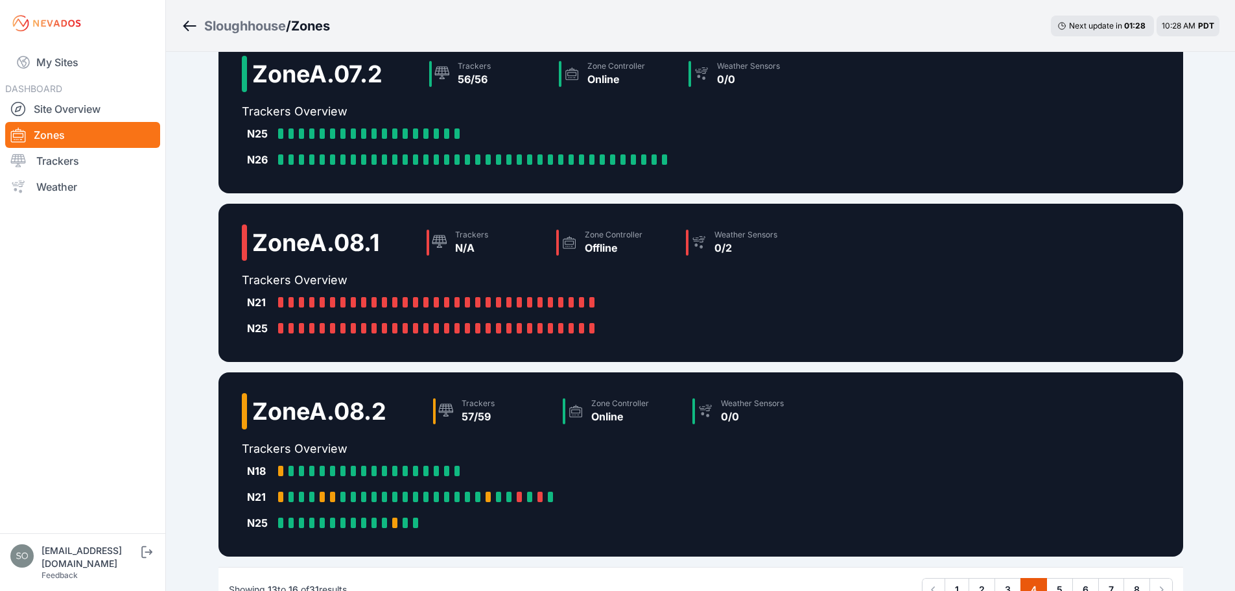
scroll to position [205, 0]
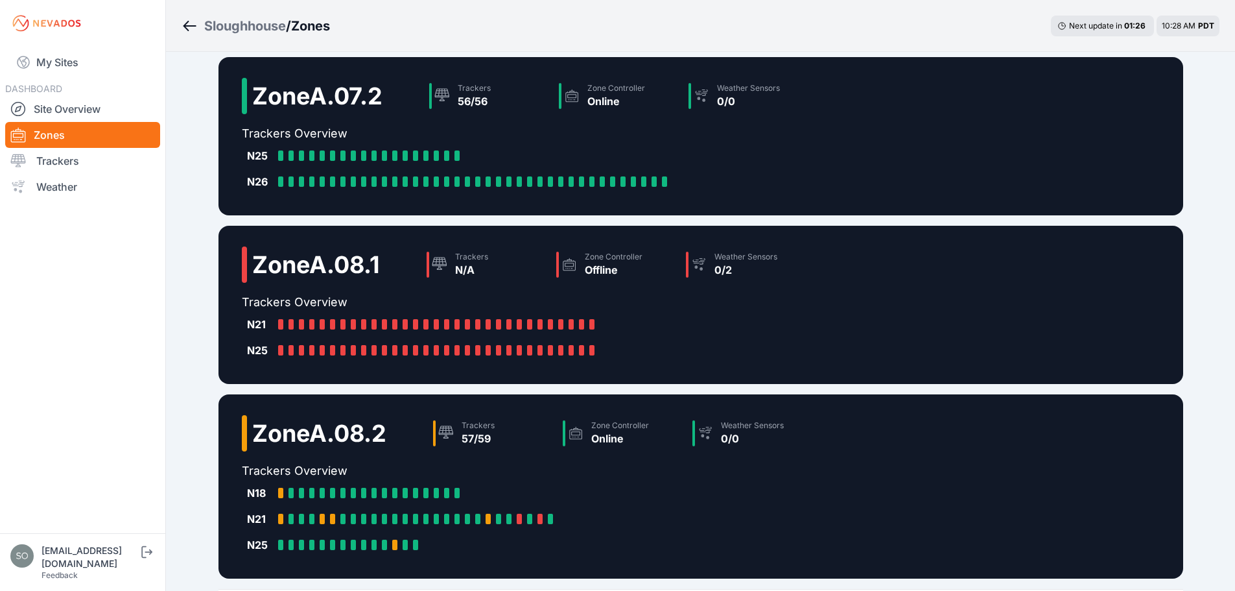
click at [194, 416] on div "Sloughhouse / Zones Next update in 01 : 26 10:28 AM PDT Zone A.07.1 Trackers 65…" at bounding box center [617, 247] width 1235 height 904
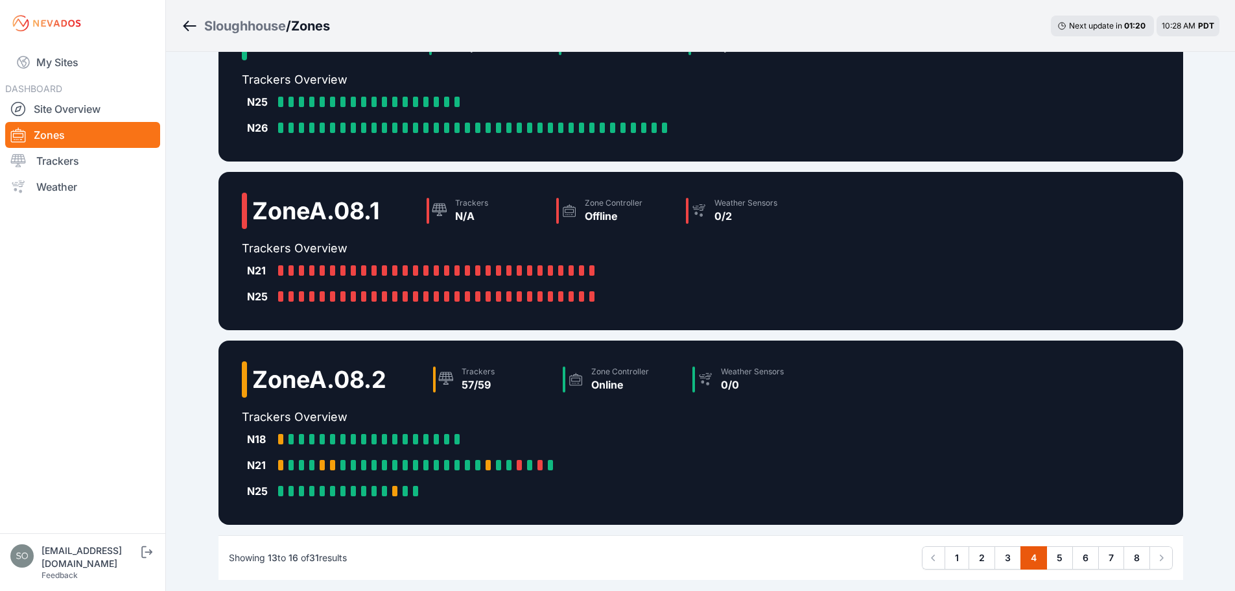
scroll to position [313, 0]
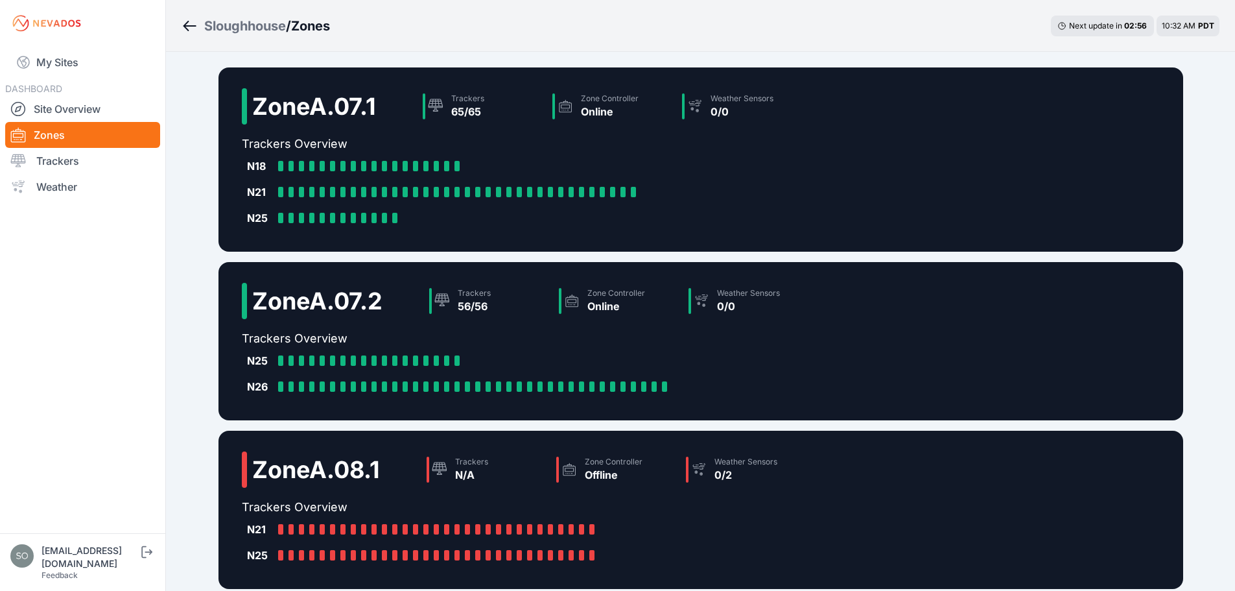
scroll to position [313, 0]
